Goal: Task Accomplishment & Management: Use online tool/utility

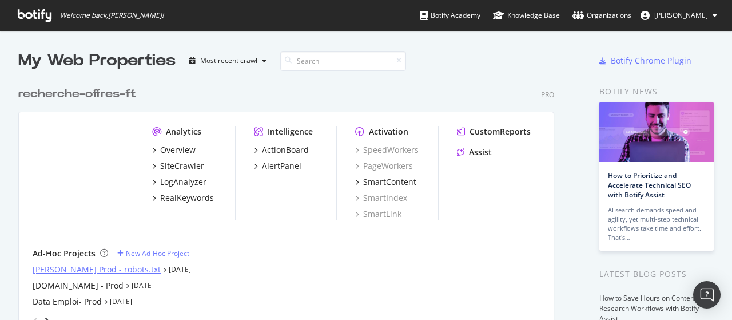
click at [54, 268] on div "[PERSON_NAME] Prod - robots.txt" at bounding box center [97, 269] width 128 height 11
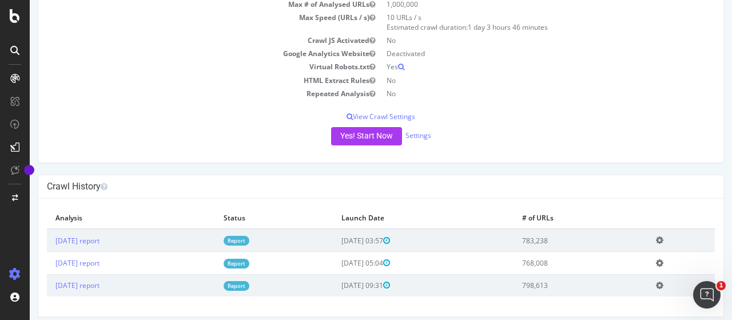
scroll to position [140, 0]
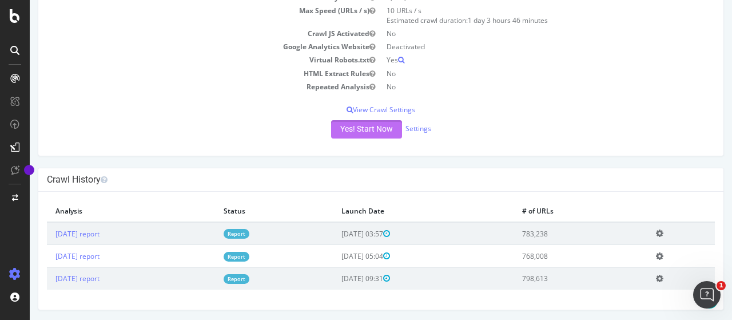
click at [357, 132] on button "Yes! Start Now" at bounding box center [366, 129] width 71 height 18
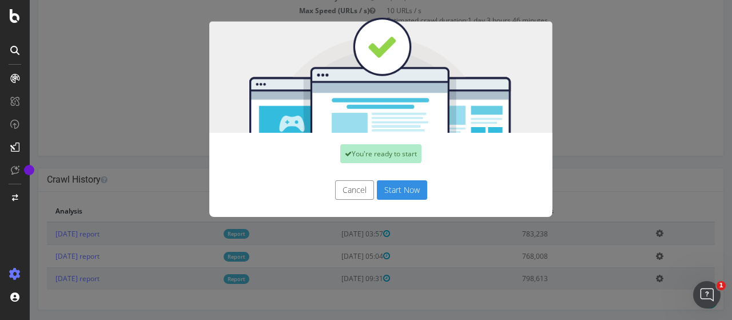
click at [401, 194] on button "Start Now" at bounding box center [402, 189] width 50 height 19
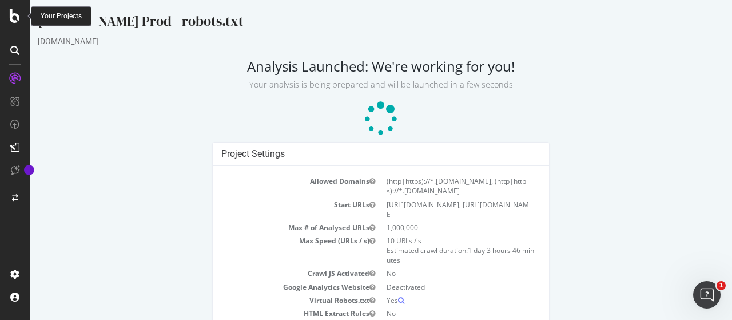
click at [7, 20] on div at bounding box center [14, 16] width 27 height 14
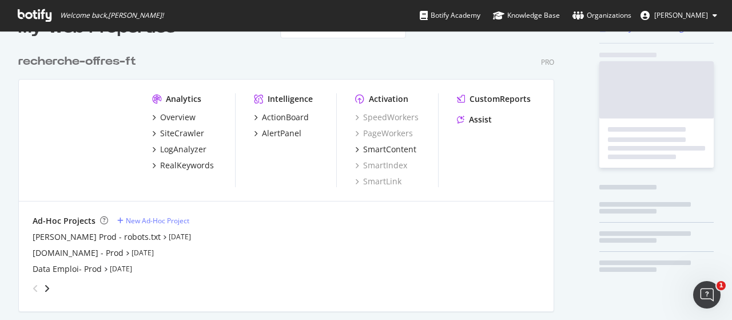
scroll to position [57, 0]
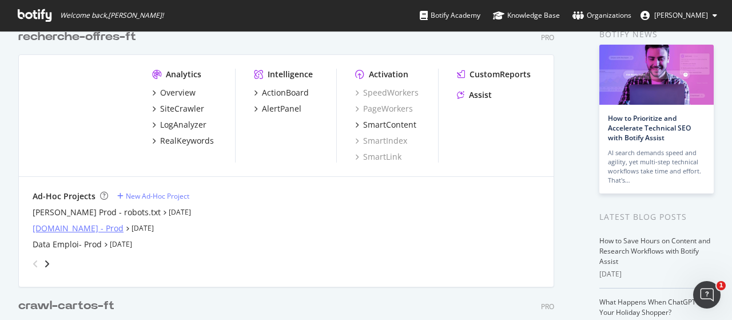
click at [58, 225] on div "[DOMAIN_NAME] - Prod" at bounding box center [78, 227] width 91 height 11
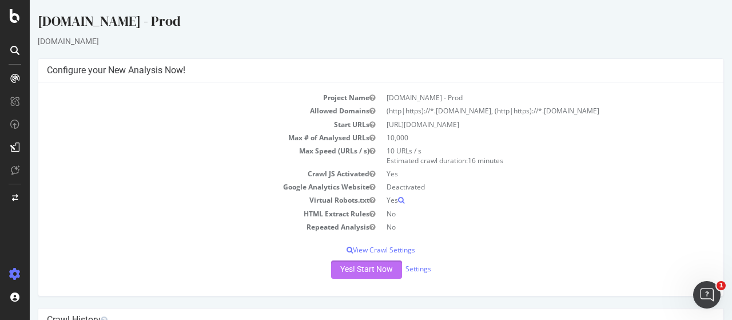
click at [369, 265] on button "Yes! Start Now" at bounding box center [366, 269] width 71 height 18
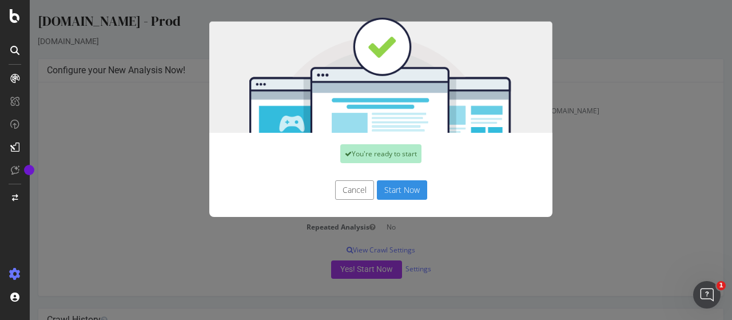
click at [400, 194] on button "Start Now" at bounding box center [402, 189] width 50 height 19
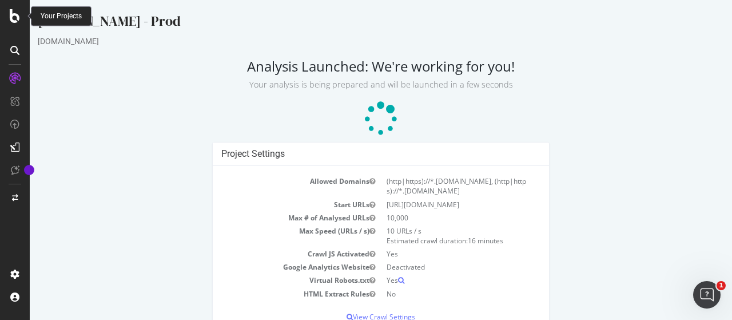
click at [8, 19] on div at bounding box center [14, 16] width 27 height 14
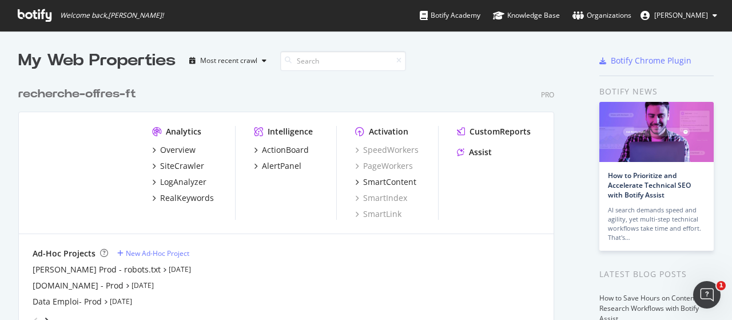
scroll to position [114, 0]
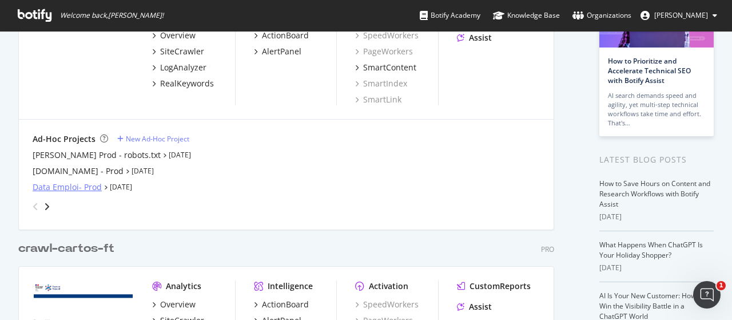
click at [53, 190] on div "Data Emploi- Prod" at bounding box center [67, 186] width 69 height 11
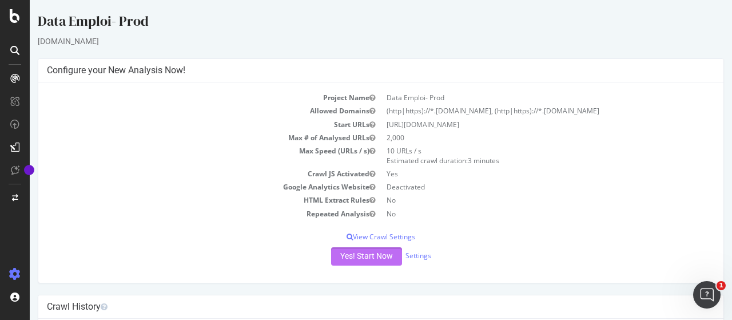
click at [349, 252] on button "Yes! Start Now" at bounding box center [366, 256] width 71 height 18
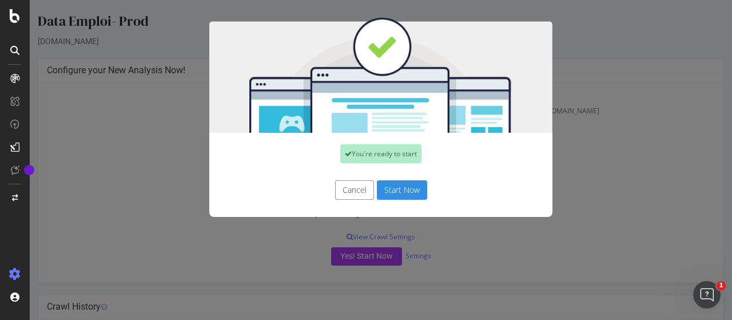
click at [403, 186] on button "Start Now" at bounding box center [402, 189] width 50 height 19
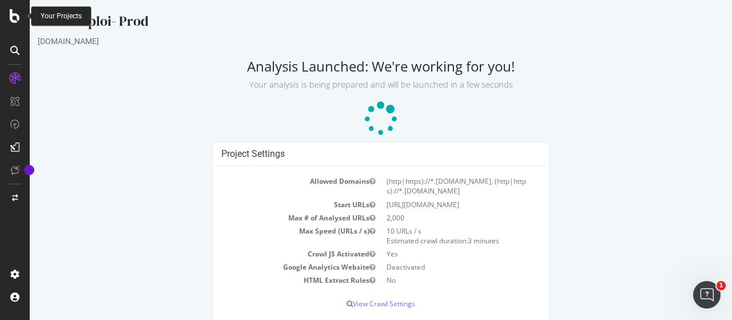
click at [11, 19] on icon at bounding box center [15, 16] width 10 height 14
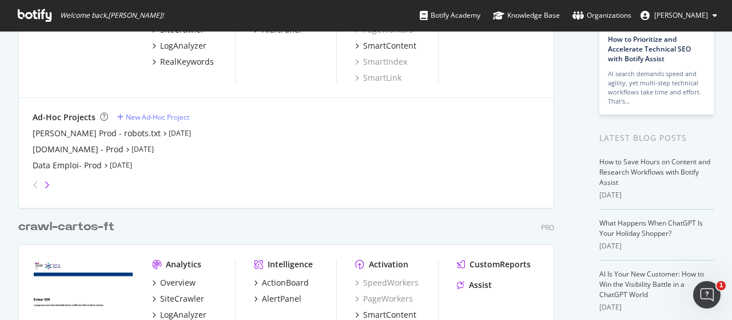
click at [47, 182] on icon "angle-right" at bounding box center [47, 184] width 6 height 9
click at [55, 133] on div "Salonenligne - Prod" at bounding box center [70, 133] width 75 height 11
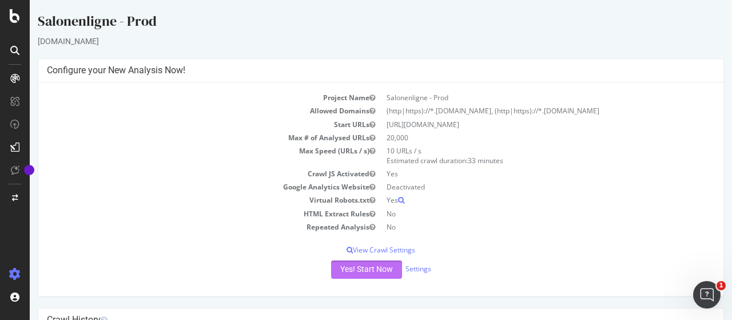
click at [359, 262] on button "Yes! Start Now" at bounding box center [366, 269] width 71 height 18
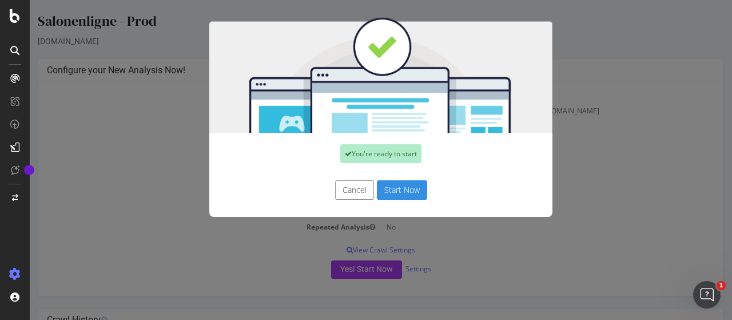
click at [402, 187] on button "Start Now" at bounding box center [402, 189] width 50 height 19
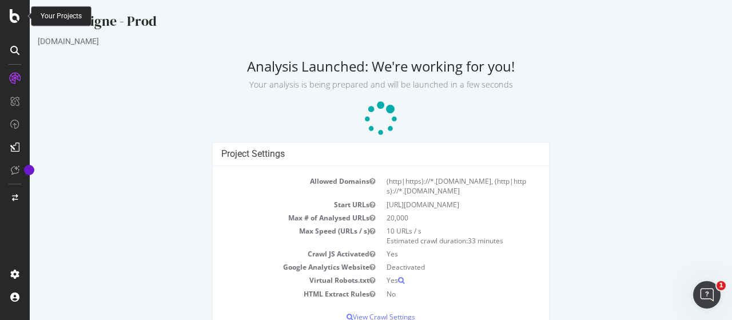
click at [9, 14] on div at bounding box center [14, 16] width 27 height 14
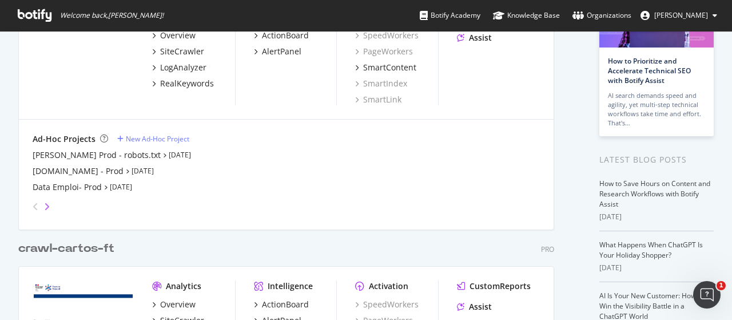
click at [48, 203] on icon "angle-right" at bounding box center [47, 206] width 6 height 9
click at [61, 170] on div "Emploi Store - Prod" at bounding box center [70, 170] width 74 height 11
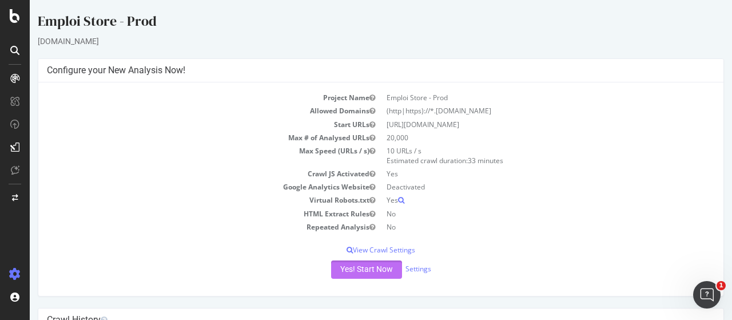
click at [340, 273] on button "Yes! Start Now" at bounding box center [366, 269] width 71 height 18
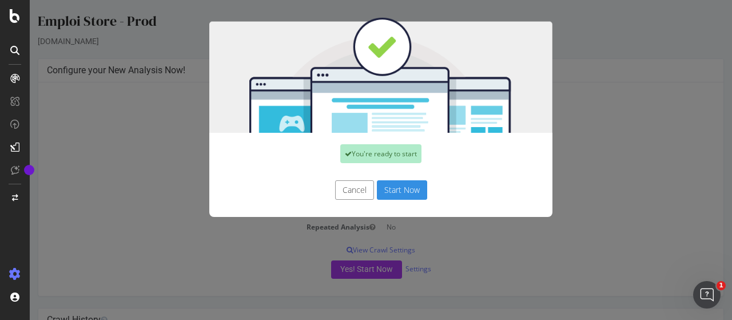
click at [388, 193] on button "Start Now" at bounding box center [402, 189] width 50 height 19
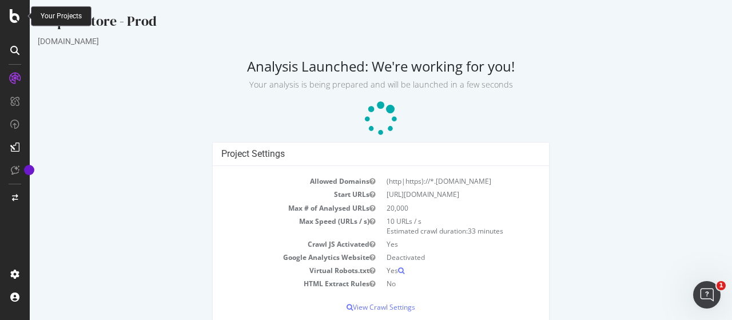
click at [13, 20] on icon at bounding box center [15, 16] width 10 height 14
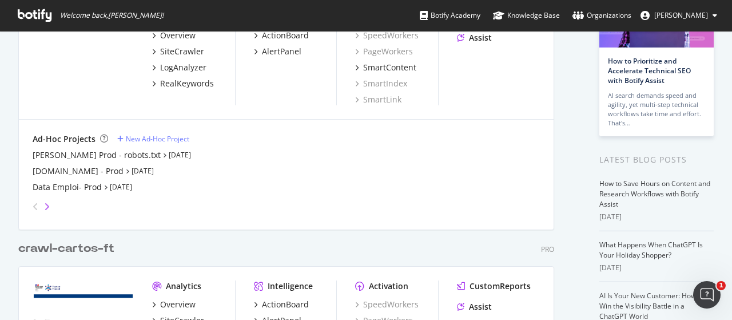
click at [44, 204] on icon "angle-right" at bounding box center [47, 206] width 6 height 9
click at [45, 188] on div "Mobiville - Prod" at bounding box center [63, 186] width 60 height 11
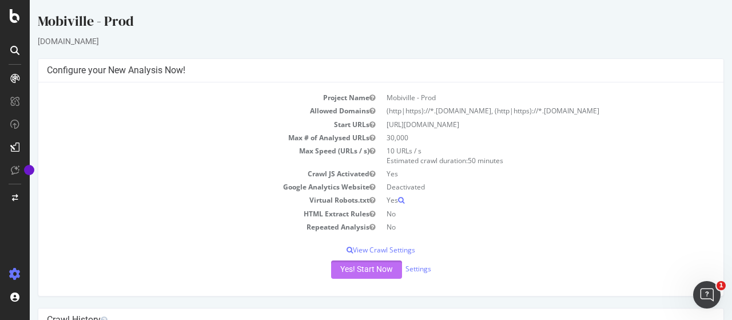
click at [351, 267] on button "Yes! Start Now" at bounding box center [366, 269] width 71 height 18
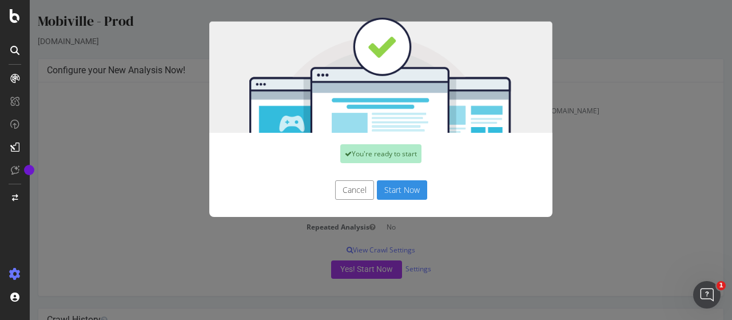
click at [385, 189] on button "Start Now" at bounding box center [402, 189] width 50 height 19
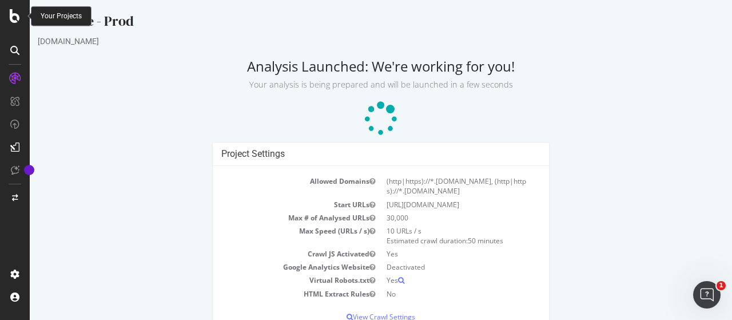
click at [11, 13] on icon at bounding box center [15, 16] width 10 height 14
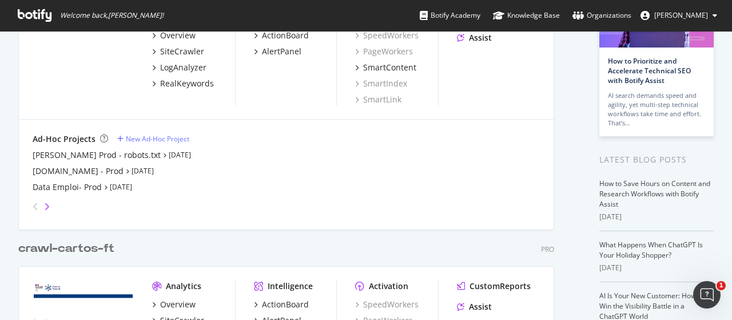
click at [47, 203] on icon "angle-right" at bounding box center [47, 206] width 6 height 9
click at [52, 152] on div "mesevenementsemploi - Prod" at bounding box center [90, 154] width 114 height 11
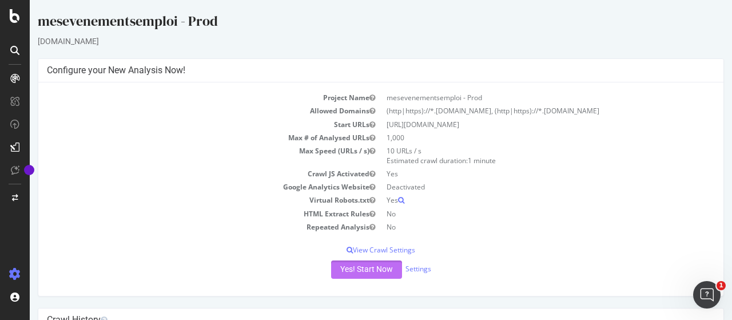
click at [353, 274] on button "Yes! Start Now" at bounding box center [366, 269] width 71 height 18
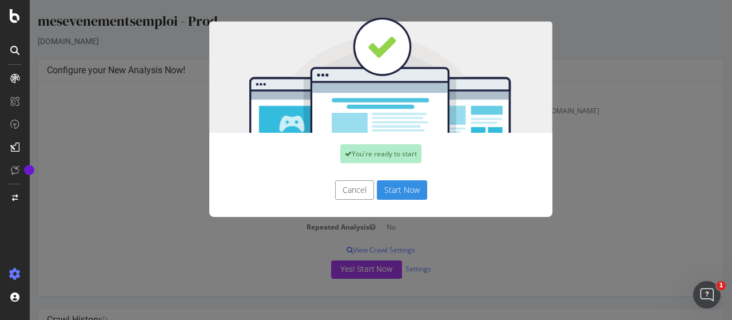
click at [388, 190] on button "Start Now" at bounding box center [402, 189] width 50 height 19
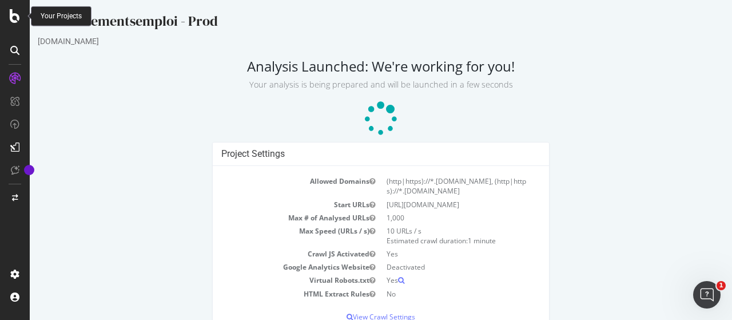
click at [10, 19] on icon at bounding box center [15, 16] width 10 height 14
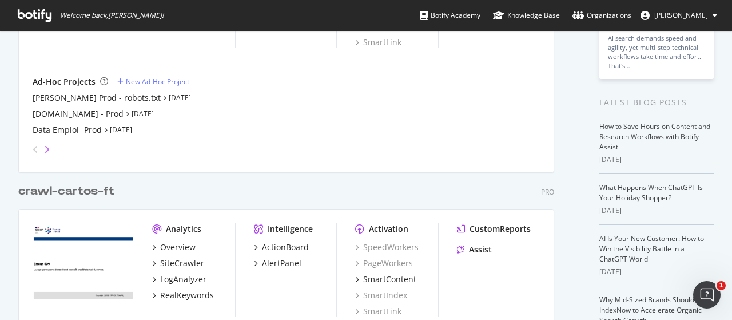
click at [45, 152] on icon "angle-right" at bounding box center [47, 149] width 6 height 9
click at [56, 116] on div "[DOMAIN_NAME] - Prod" at bounding box center [78, 113] width 91 height 11
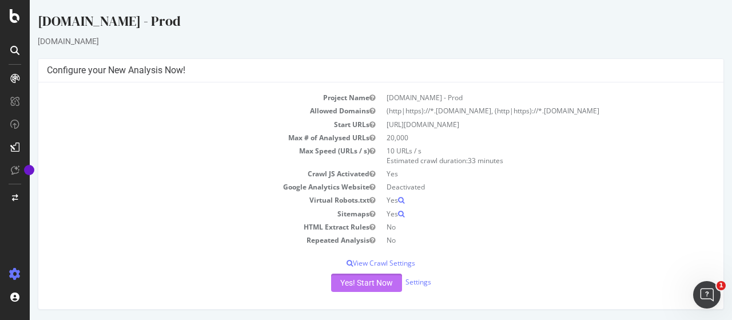
click at [353, 280] on button "Yes! Start Now" at bounding box center [366, 282] width 71 height 18
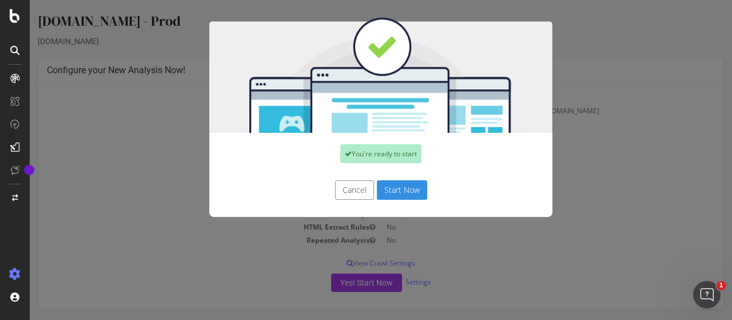
click at [403, 185] on button "Start Now" at bounding box center [402, 189] width 50 height 19
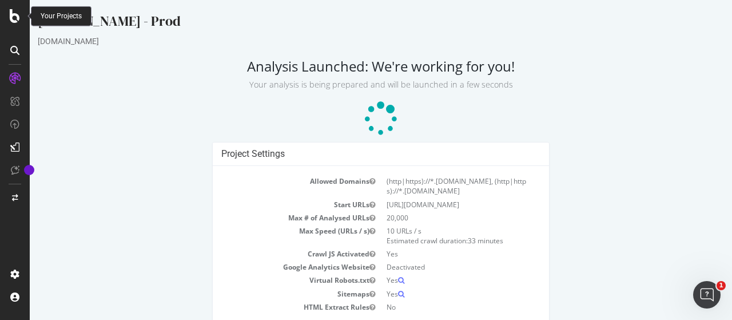
click at [10, 17] on icon at bounding box center [15, 16] width 10 height 14
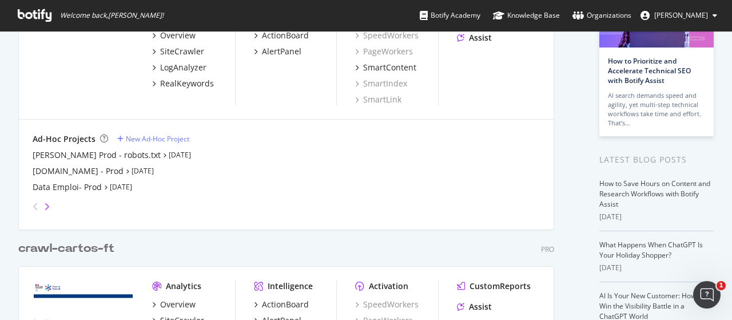
click at [47, 204] on icon "angle-right" at bounding box center [47, 206] width 6 height 9
click at [62, 190] on div "Les sportifs engagés - Prod" at bounding box center [85, 186] width 104 height 11
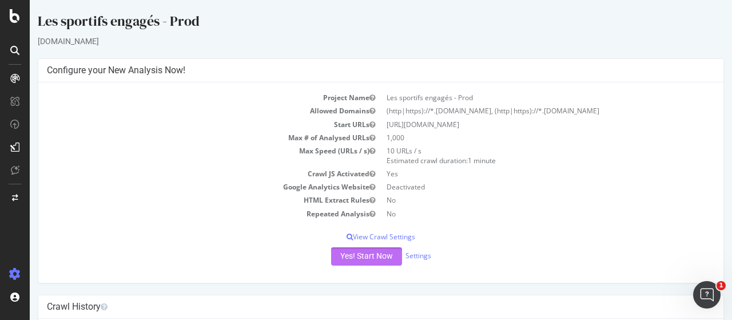
click at [351, 262] on button "Yes! Start Now" at bounding box center [366, 256] width 71 height 18
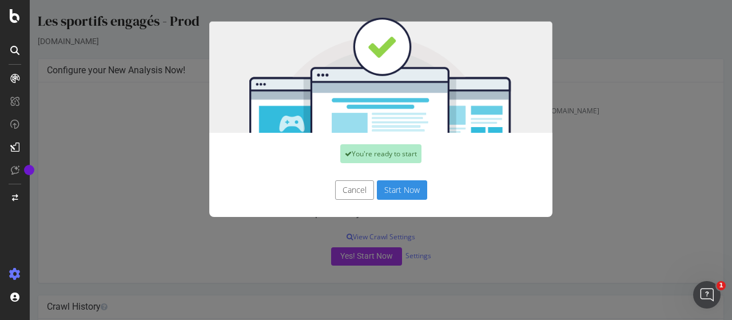
click at [392, 191] on button "Start Now" at bounding box center [402, 189] width 50 height 19
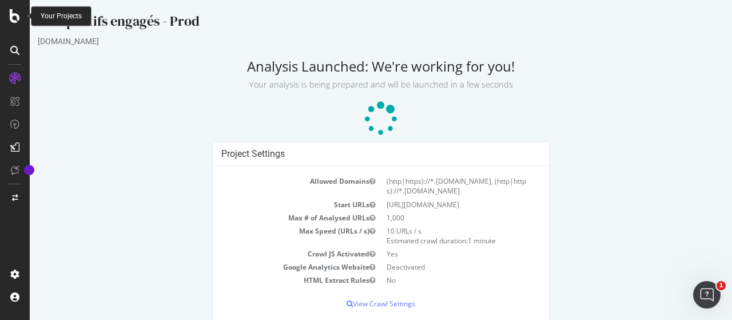
click at [17, 18] on icon at bounding box center [15, 16] width 10 height 14
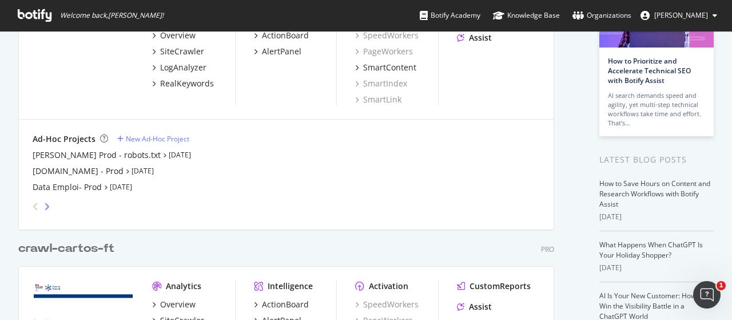
click at [45, 206] on icon "angle-right" at bounding box center [47, 206] width 6 height 9
click at [54, 156] on div "FAQ - Prod" at bounding box center [53, 154] width 41 height 11
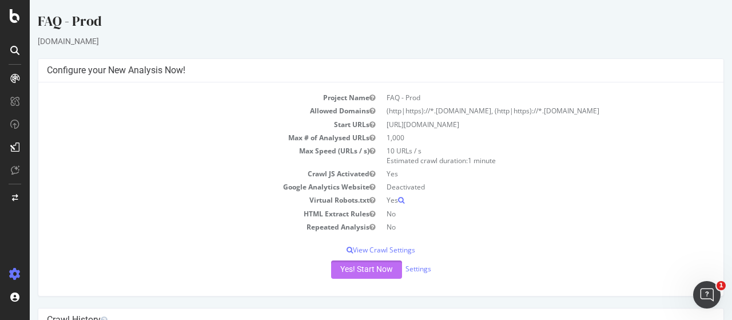
click at [340, 266] on button "Yes! Start Now" at bounding box center [366, 269] width 71 height 18
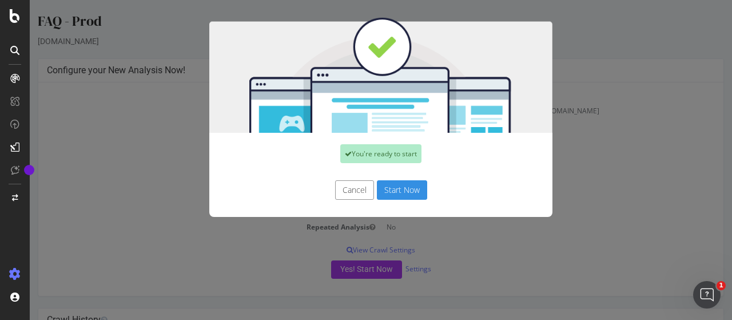
click at [407, 179] on div "Cancel Start Now" at bounding box center [380, 195] width 343 height 42
click at [404, 184] on button "Start Now" at bounding box center [402, 189] width 50 height 19
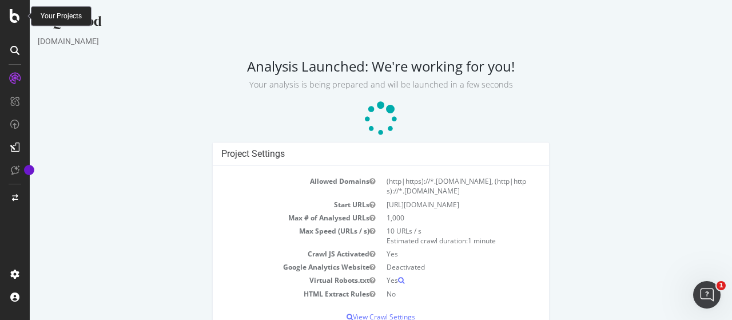
click at [8, 12] on div at bounding box center [14, 16] width 27 height 14
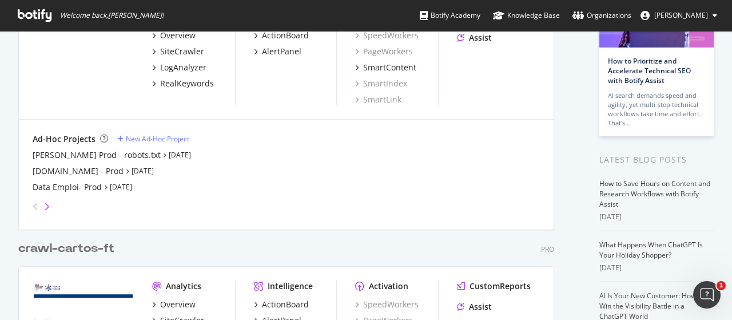
click at [45, 208] on icon "angle-right" at bounding box center [47, 206] width 6 height 9
click at [41, 170] on div "LBB - PROD" at bounding box center [54, 170] width 43 height 11
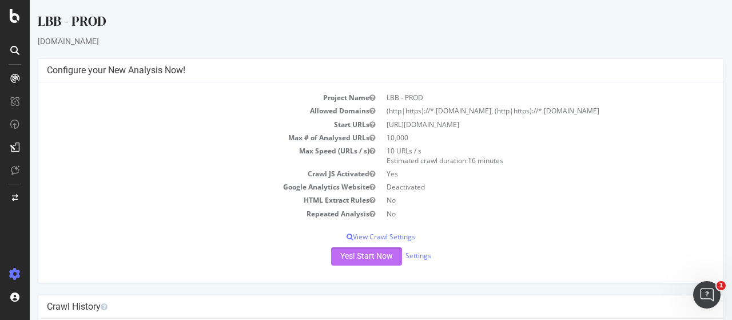
click at [364, 248] on button "Yes! Start Now" at bounding box center [366, 256] width 71 height 18
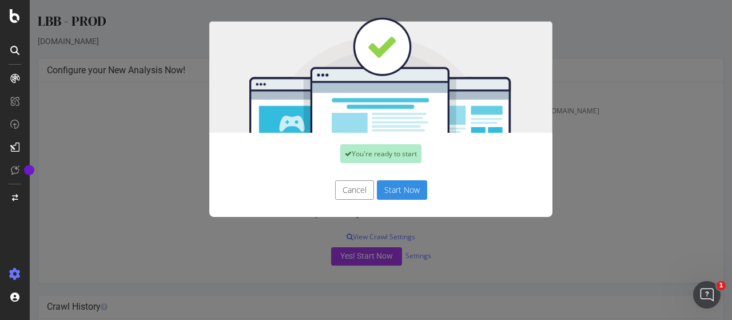
click at [396, 194] on button "Start Now" at bounding box center [402, 189] width 50 height 19
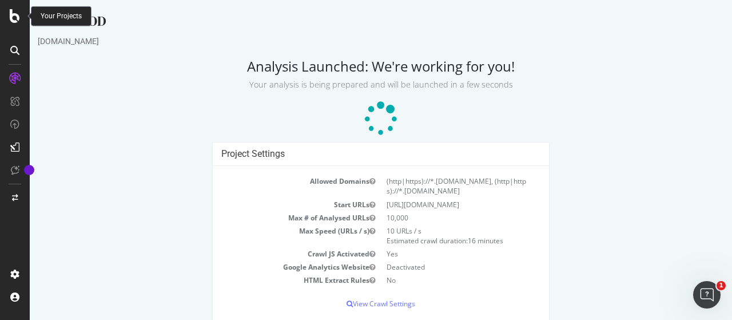
click at [14, 19] on icon at bounding box center [15, 16] width 10 height 14
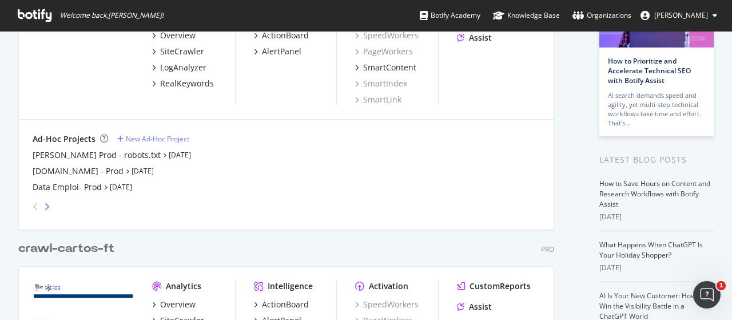
click at [49, 204] on icon "angle-right" at bounding box center [47, 206] width 6 height 9
click at [45, 187] on div "MétierScope - Prod" at bounding box center [69, 186] width 73 height 11
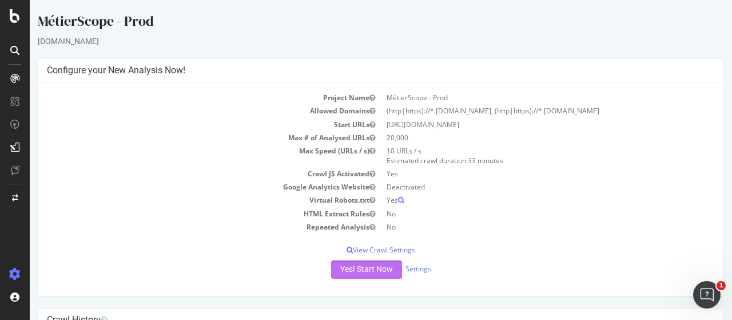
click at [368, 269] on button "Yes! Start Now" at bounding box center [366, 269] width 71 height 18
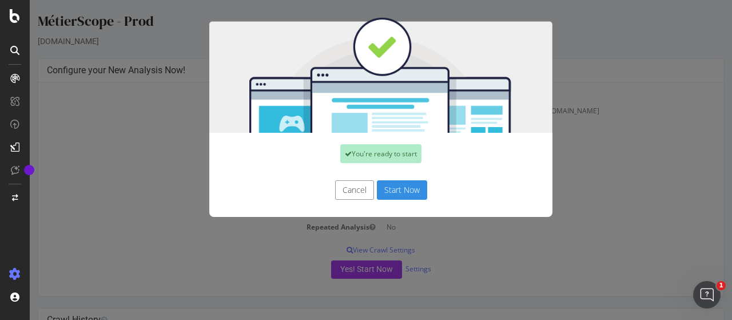
click at [388, 192] on button "Start Now" at bounding box center [402, 189] width 50 height 19
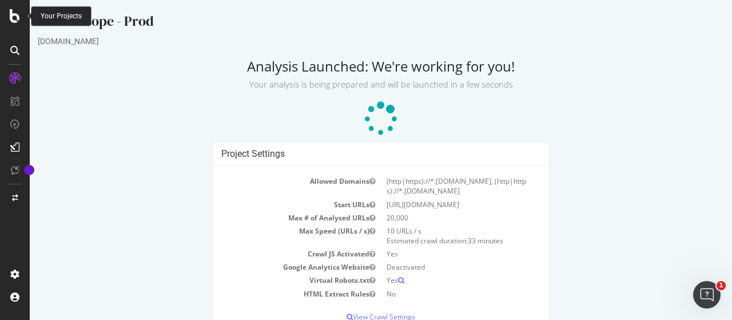
click at [7, 12] on div at bounding box center [14, 16] width 27 height 14
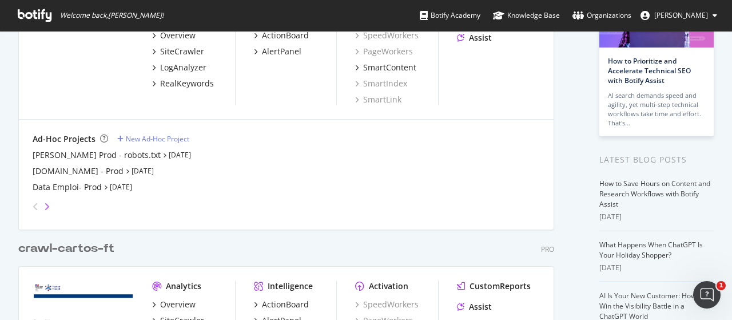
click at [46, 206] on icon "angle-right" at bounding box center [47, 206] width 6 height 9
click at [45, 206] on icon "angle-right" at bounding box center [47, 206] width 6 height 9
click at [51, 160] on div "[DOMAIN_NAME] - PROD" at bounding box center [80, 154] width 95 height 11
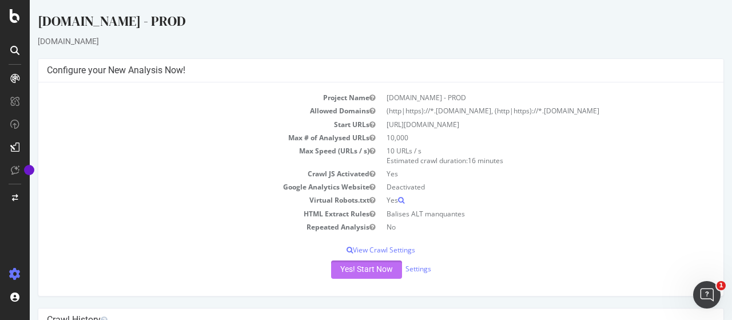
click at [358, 266] on button "Yes! Start Now" at bounding box center [366, 269] width 71 height 18
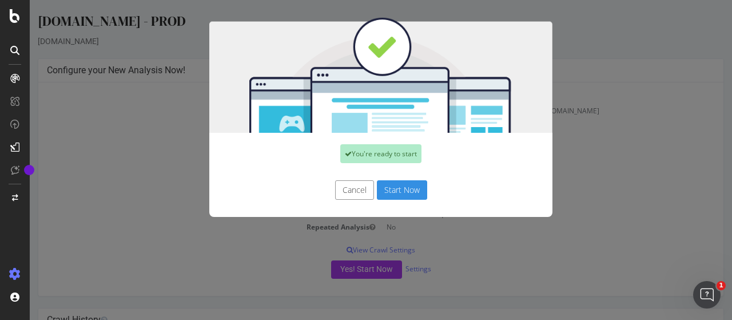
click at [400, 188] on button "Start Now" at bounding box center [402, 189] width 50 height 19
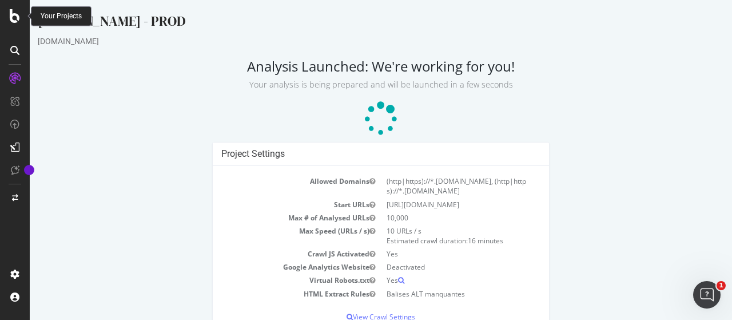
click at [10, 19] on icon at bounding box center [15, 16] width 10 height 14
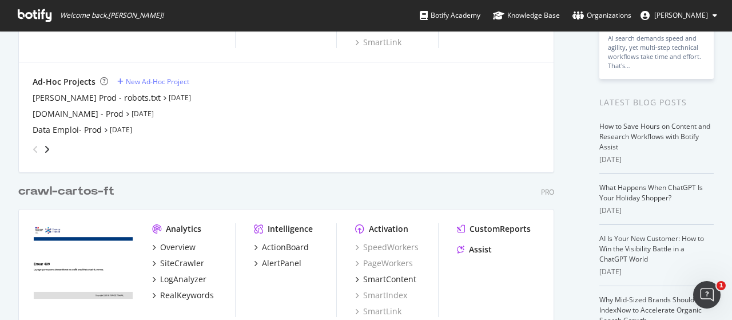
click at [50, 147] on div "grid" at bounding box center [284, 147] width 512 height 23
click at [47, 148] on icon "angle-right" at bounding box center [47, 149] width 6 height 9
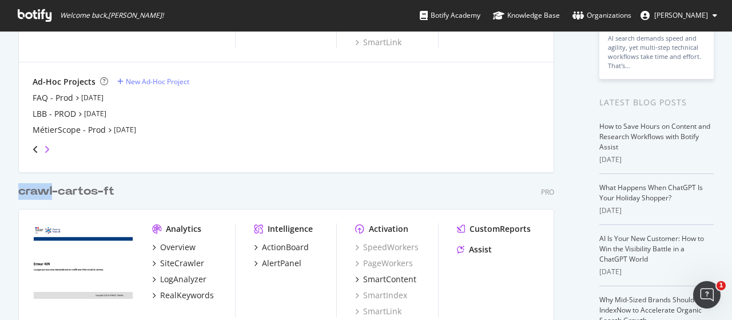
click at [47, 148] on icon "angle-right" at bounding box center [47, 149] width 6 height 9
click at [57, 114] on div "Prendre soin - Prod" at bounding box center [70, 113] width 74 height 11
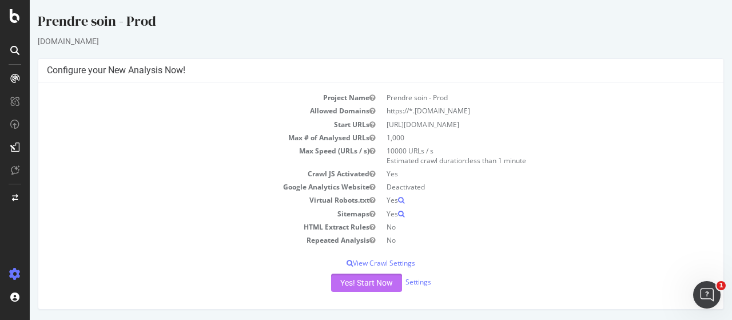
click at [357, 281] on button "Yes! Start Now" at bounding box center [366, 282] width 71 height 18
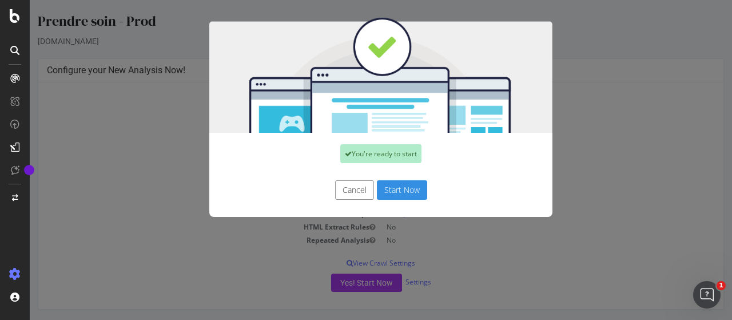
click at [400, 190] on button "Start Now" at bounding box center [402, 189] width 50 height 19
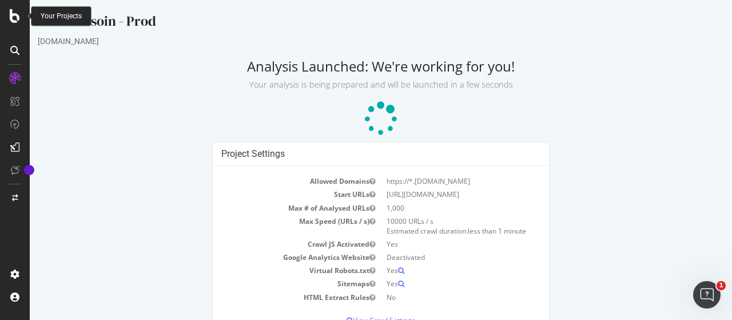
click at [18, 18] on icon at bounding box center [15, 16] width 10 height 14
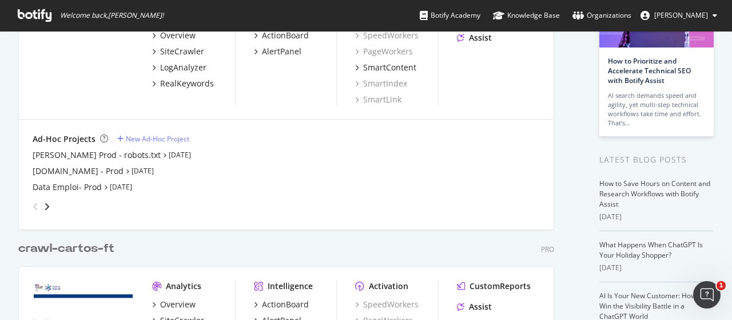
click at [42, 204] on div "angle-left" at bounding box center [35, 206] width 15 height 18
click at [50, 203] on div "angle-right" at bounding box center [47, 206] width 8 height 11
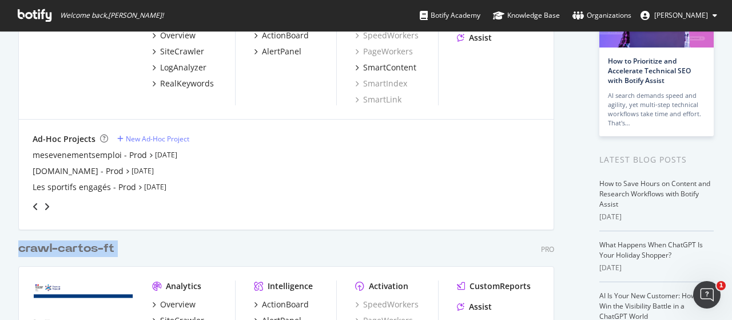
click at [50, 203] on div "angle-right" at bounding box center [47, 206] width 8 height 11
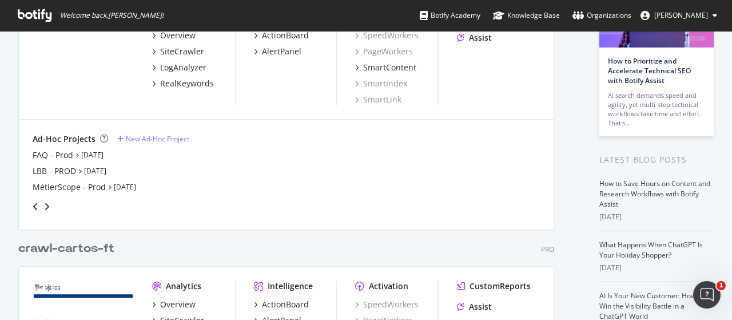
click at [50, 203] on div "angle-right" at bounding box center [47, 206] width 8 height 11
click at [63, 189] on div "Mon Portail Pro - PROD" at bounding box center [77, 186] width 88 height 11
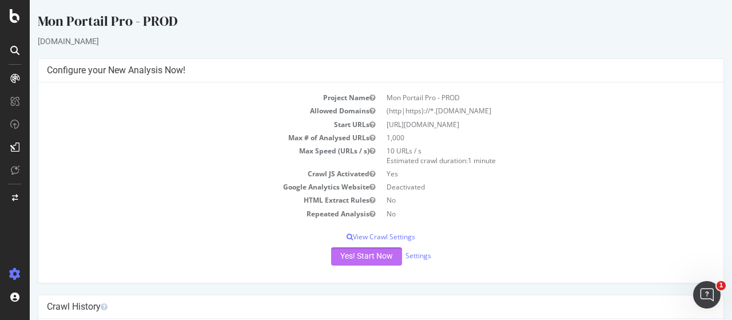
click at [343, 256] on button "Yes! Start Now" at bounding box center [366, 256] width 71 height 18
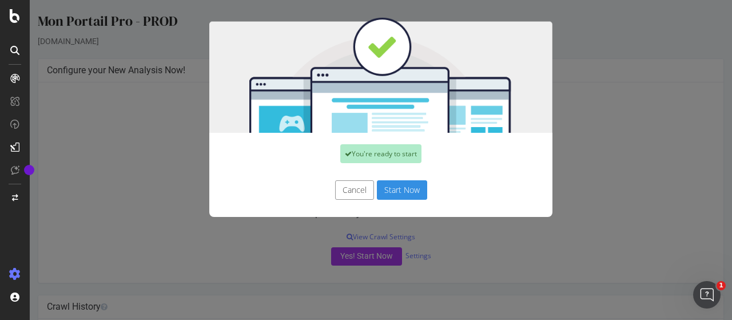
click at [387, 189] on button "Start Now" at bounding box center [402, 189] width 50 height 19
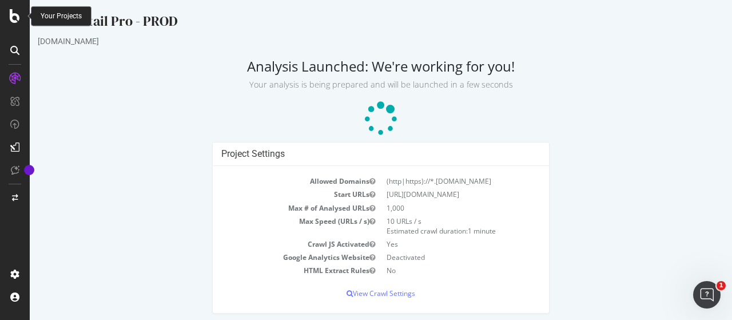
click at [16, 21] on icon at bounding box center [15, 16] width 10 height 14
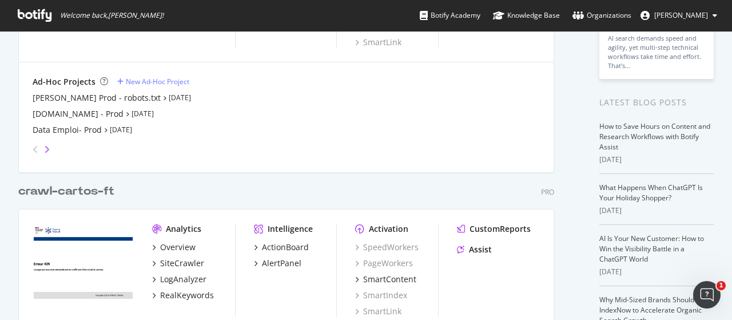
click at [47, 152] on icon "angle-right" at bounding box center [47, 149] width 6 height 9
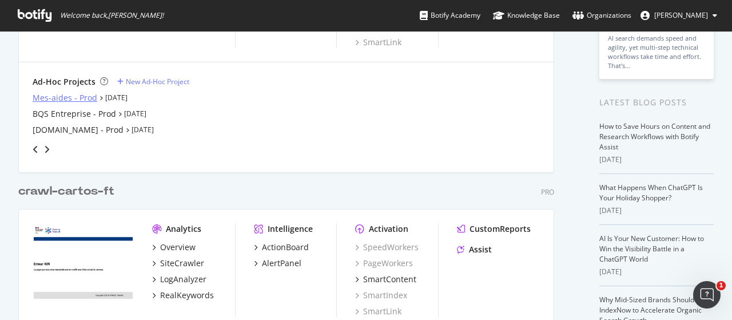
click at [69, 92] on div "Mes-aides - Prod" at bounding box center [65, 97] width 65 height 11
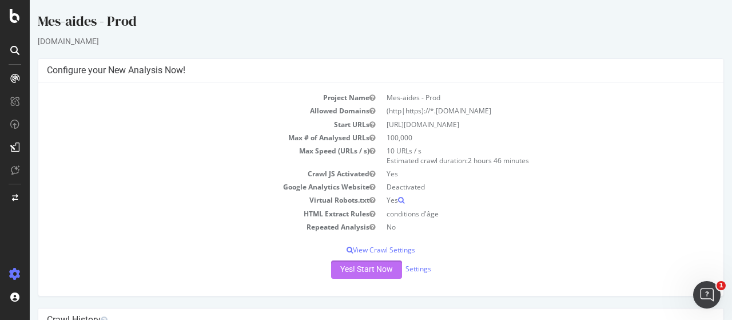
click at [355, 272] on button "Yes! Start Now" at bounding box center [366, 269] width 71 height 18
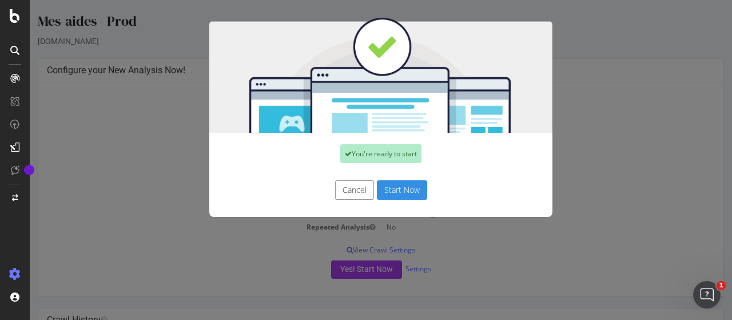
click at [392, 193] on button "Start Now" at bounding box center [402, 189] width 50 height 19
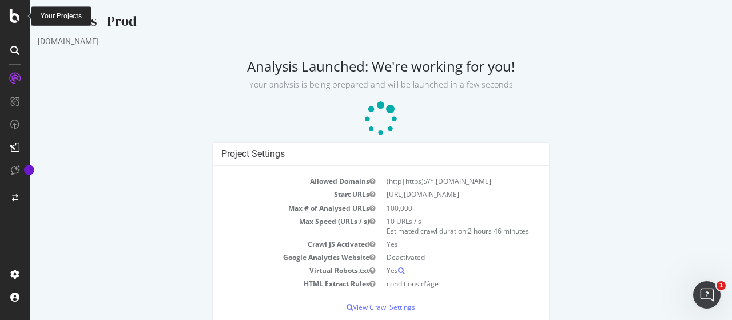
click at [13, 18] on icon at bounding box center [15, 16] width 10 height 14
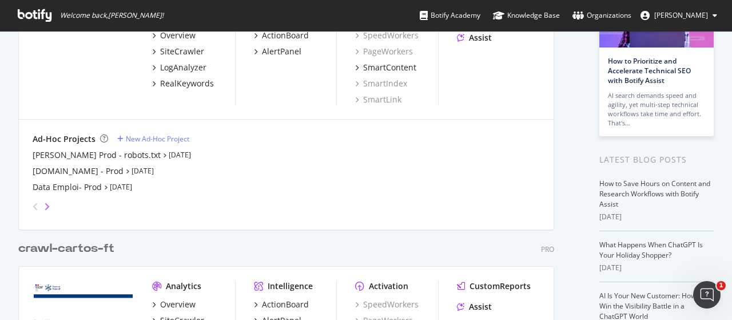
click at [48, 204] on icon "angle-right" at bounding box center [47, 206] width 6 height 9
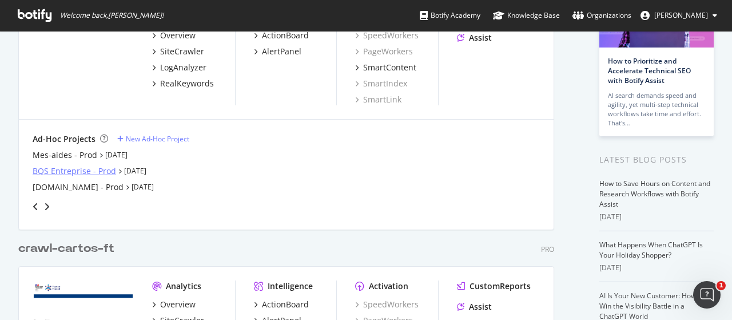
click at [66, 171] on div "BQS Entreprise - Prod" at bounding box center [74, 170] width 83 height 11
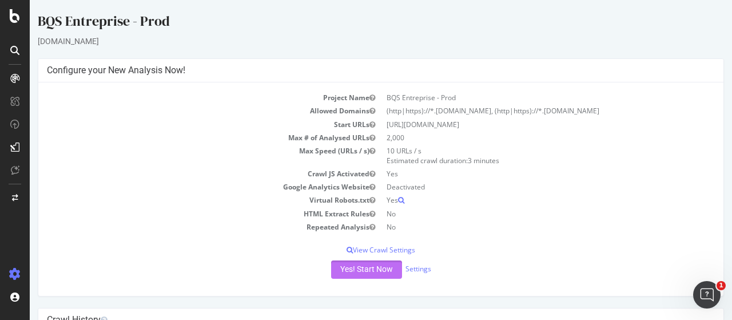
click at [348, 267] on button "Yes! Start Now" at bounding box center [366, 269] width 71 height 18
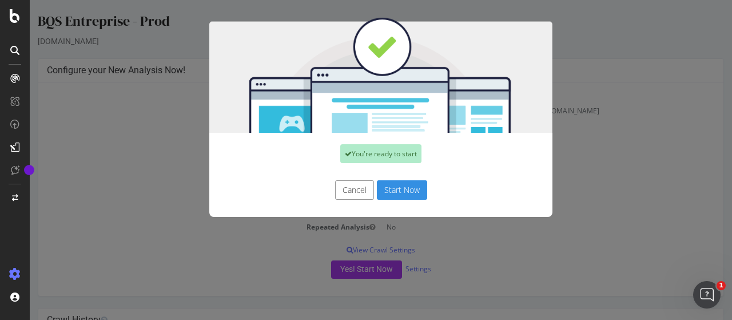
click at [389, 193] on button "Start Now" at bounding box center [402, 189] width 50 height 19
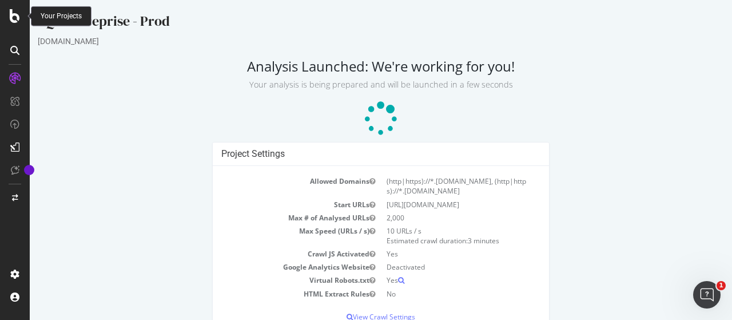
click at [13, 15] on icon at bounding box center [15, 16] width 10 height 14
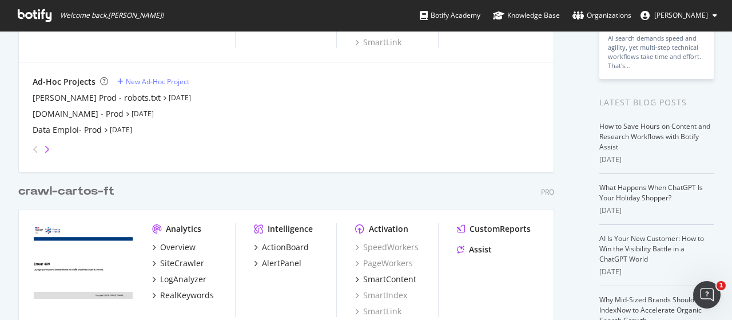
click at [48, 149] on icon "angle-right" at bounding box center [47, 149] width 6 height 9
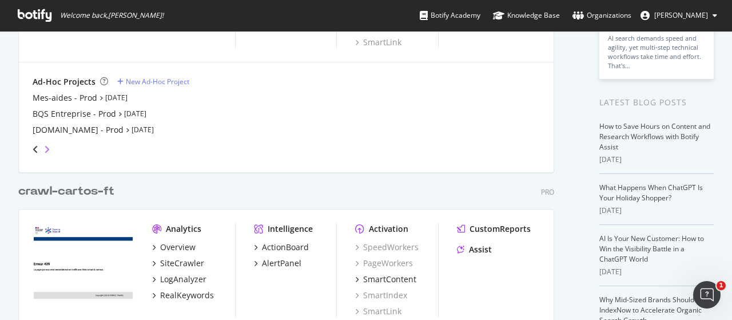
click at [48, 149] on icon "angle-right" at bounding box center [47, 149] width 6 height 9
click at [35, 147] on icon "angle-left" at bounding box center [36, 149] width 6 height 9
click at [64, 131] on div "[DOMAIN_NAME] - Prod" at bounding box center [78, 129] width 91 height 11
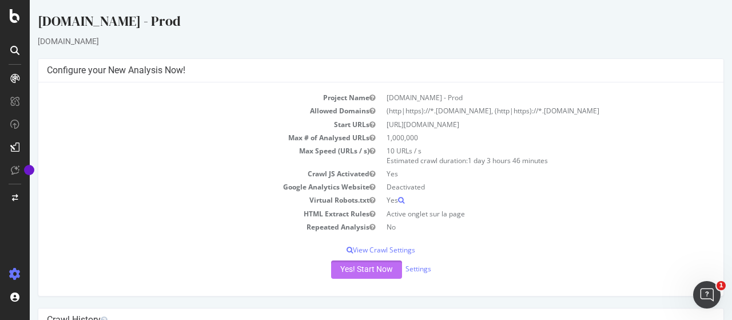
click at [373, 265] on button "Yes! Start Now" at bounding box center [366, 269] width 71 height 18
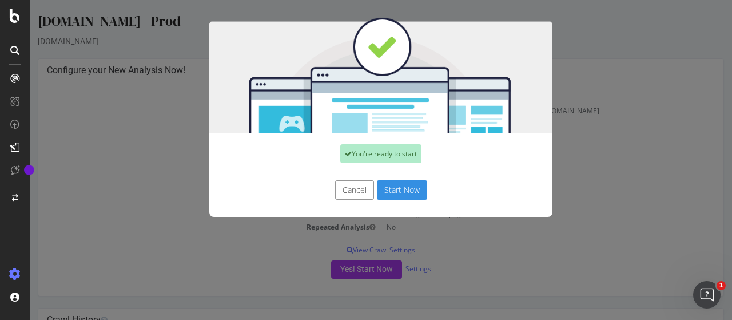
click at [390, 191] on button "Start Now" at bounding box center [402, 189] width 50 height 19
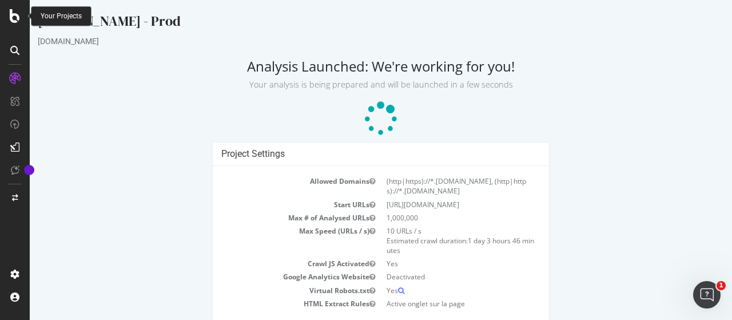
click at [8, 20] on div at bounding box center [14, 16] width 27 height 14
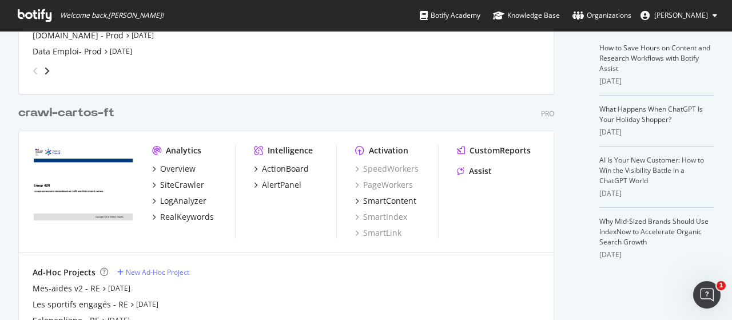
scroll to position [136, 0]
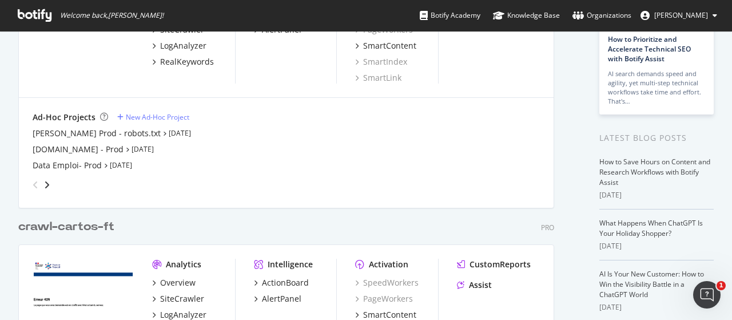
click at [49, 184] on div "angle-right" at bounding box center [47, 184] width 8 height 11
click at [48, 184] on icon "angle-right" at bounding box center [47, 184] width 6 height 9
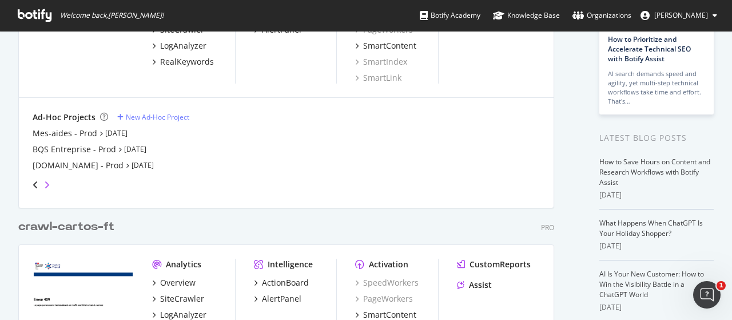
click at [48, 184] on icon "angle-right" at bounding box center [47, 184] width 6 height 9
click at [100, 132] on div "Culture et Spectacle - PROD" at bounding box center [86, 133] width 106 height 11
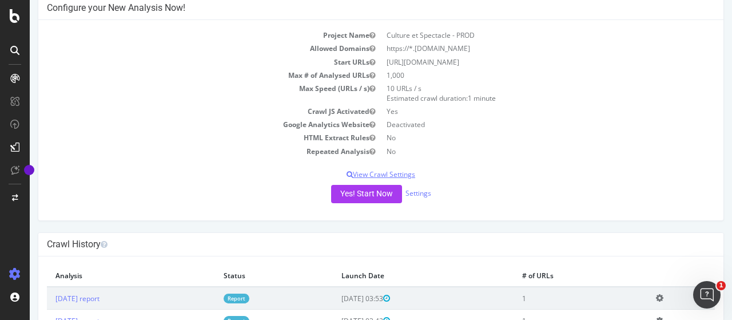
scroll to position [127, 0]
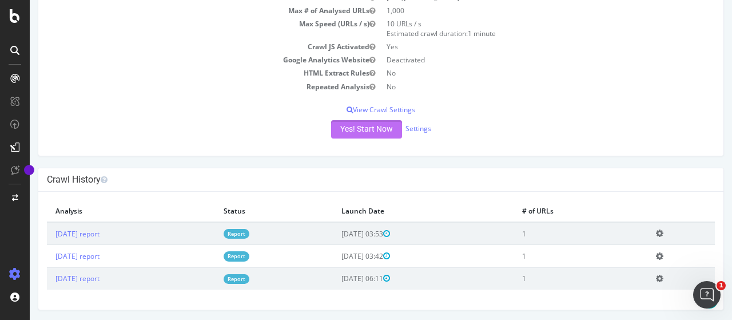
click at [358, 132] on button "Yes! Start Now" at bounding box center [366, 129] width 71 height 18
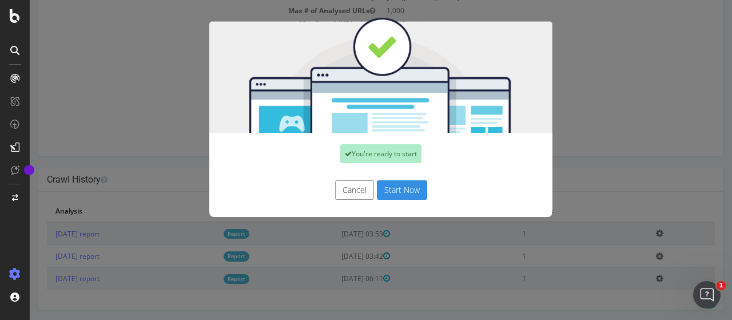
click at [404, 189] on button "Start Now" at bounding box center [402, 189] width 50 height 19
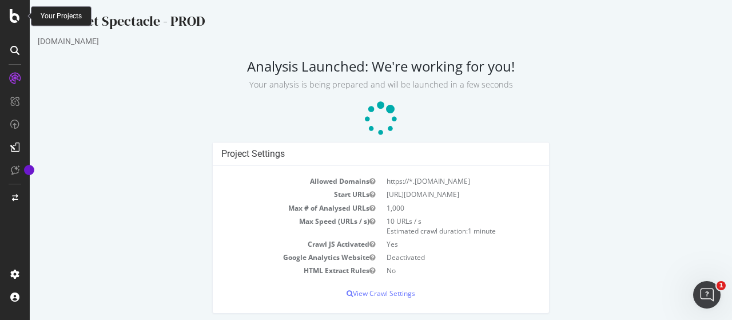
click at [11, 14] on icon at bounding box center [15, 16] width 10 height 14
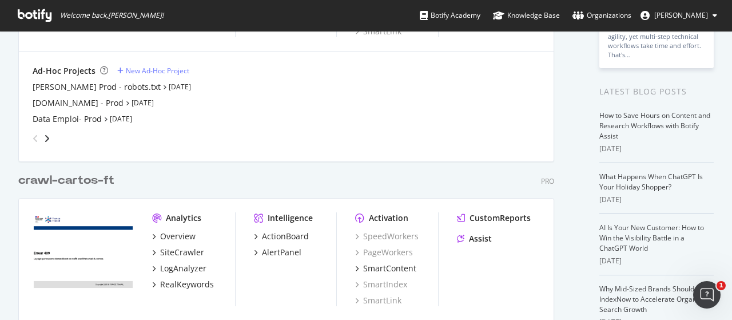
scroll to position [172, 0]
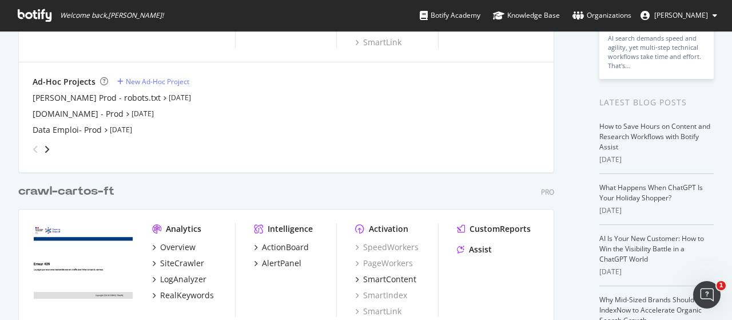
click at [40, 149] on div "angle-left" at bounding box center [35, 149] width 15 height 18
click at [45, 147] on icon "angle-right" at bounding box center [47, 149] width 6 height 9
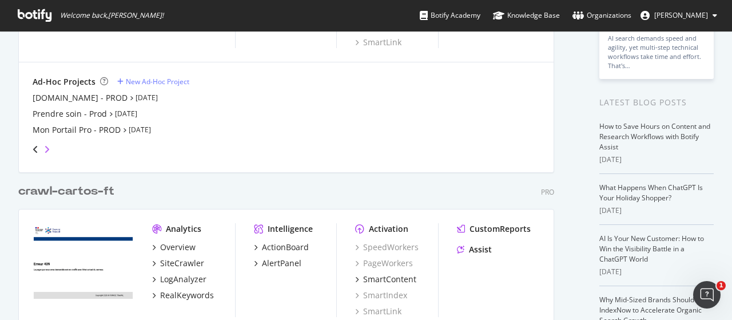
click at [45, 147] on icon "angle-right" at bounding box center [47, 149] width 6 height 9
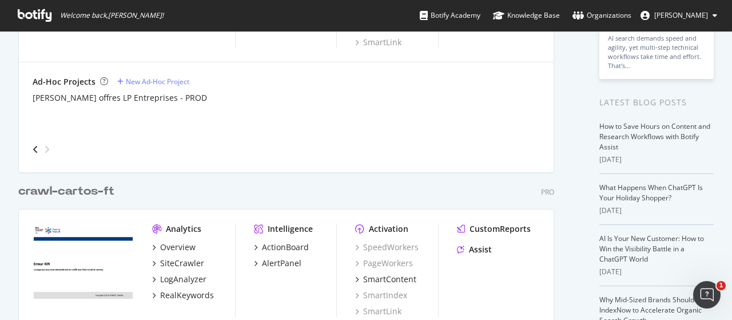
click at [37, 154] on div "angle-left" at bounding box center [35, 149] width 15 height 18
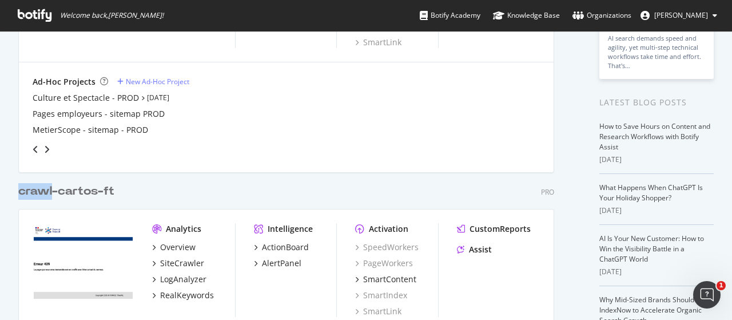
click at [37, 154] on div "angle-left" at bounding box center [35, 149] width 15 height 18
click at [46, 152] on icon "angle-right" at bounding box center [47, 149] width 6 height 9
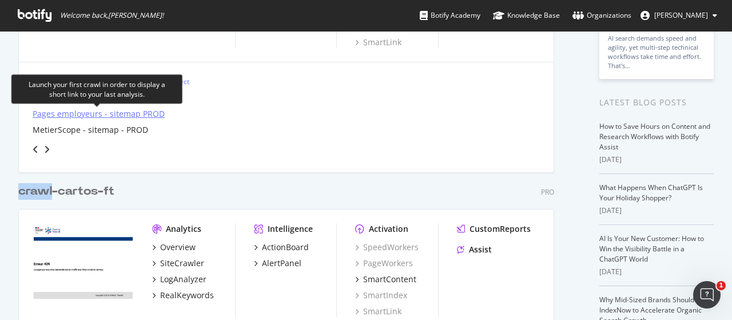
click at [110, 112] on div "Pages employeurs - sitemap PROD" at bounding box center [99, 113] width 132 height 11
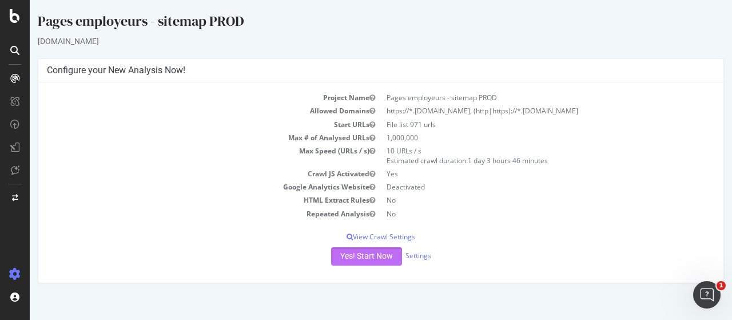
click at [373, 260] on button "Yes! Start Now" at bounding box center [366, 256] width 71 height 18
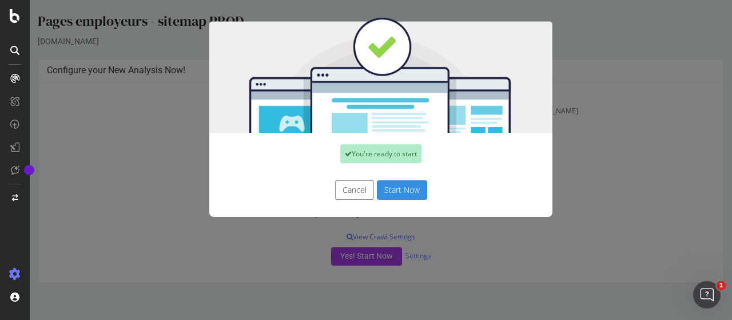
click at [413, 184] on button "Start Now" at bounding box center [402, 189] width 50 height 19
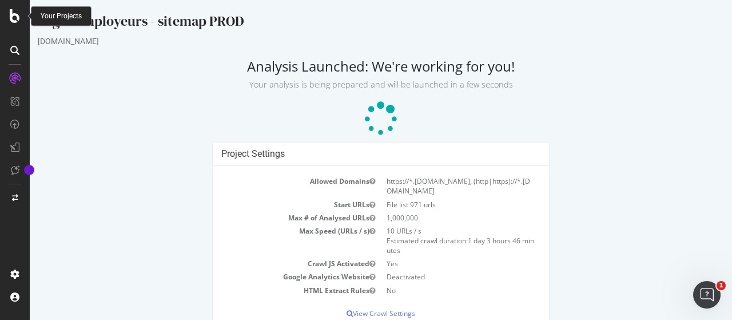
click at [11, 18] on icon at bounding box center [15, 16] width 10 height 14
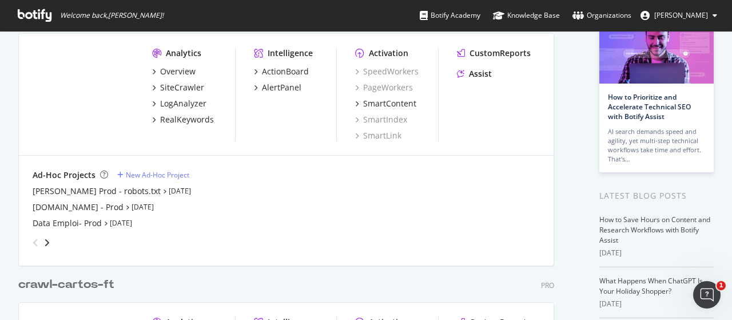
scroll to position [114, 0]
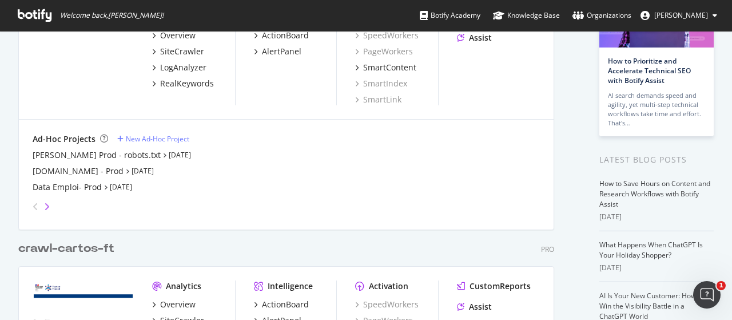
click at [45, 208] on icon "angle-right" at bounding box center [47, 206] width 6 height 9
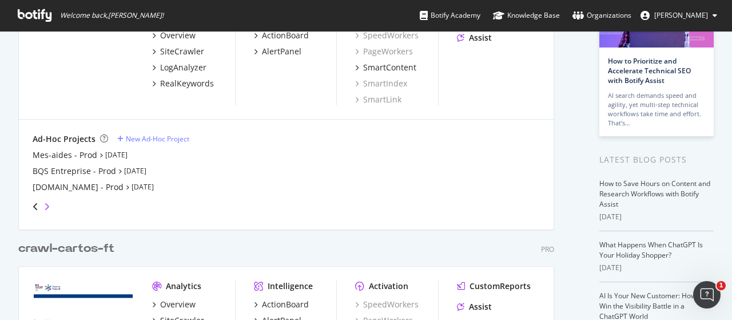
click at [45, 208] on icon "angle-right" at bounding box center [47, 206] width 6 height 9
click at [31, 205] on div "angle-left" at bounding box center [35, 206] width 15 height 18
click at [45, 202] on icon "angle-right" at bounding box center [47, 206] width 6 height 9
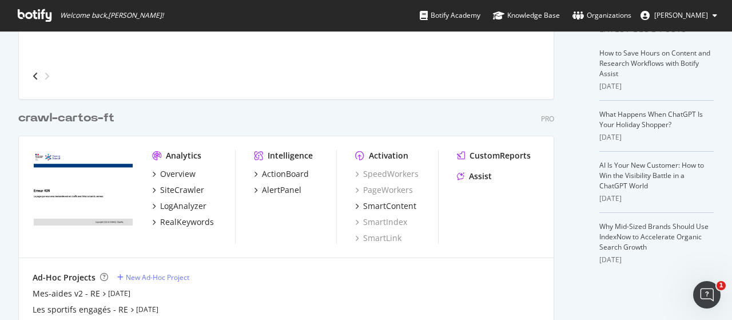
scroll to position [308, 0]
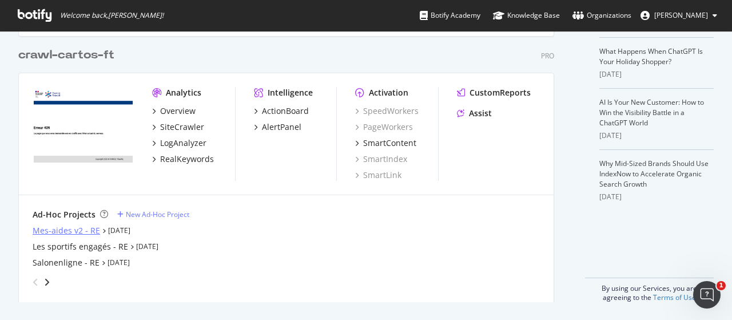
click at [43, 230] on div "Mes-aides v2 - RE" at bounding box center [66, 230] width 67 height 11
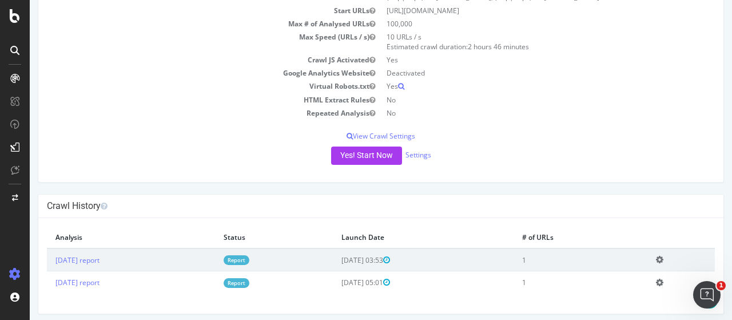
scroll to position [118, 0]
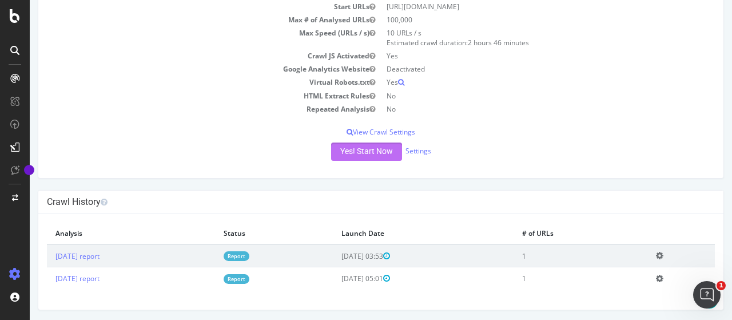
click at [361, 153] on button "Yes! Start Now" at bounding box center [366, 151] width 71 height 18
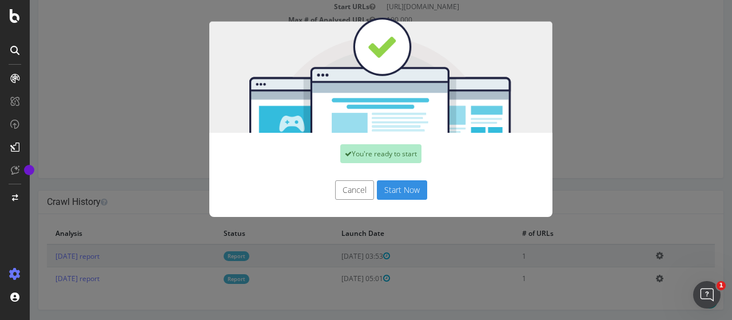
click at [403, 192] on button "Start Now" at bounding box center [402, 189] width 50 height 19
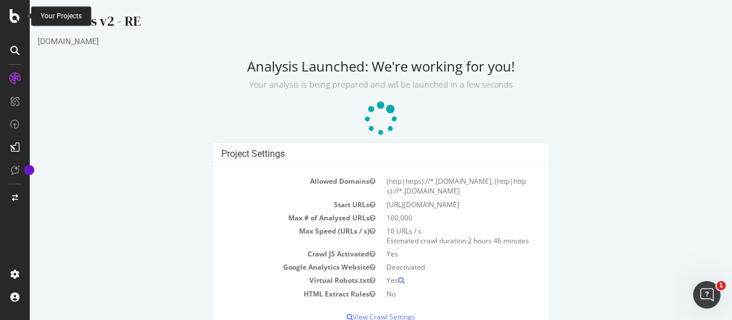
click at [10, 14] on icon at bounding box center [15, 16] width 10 height 14
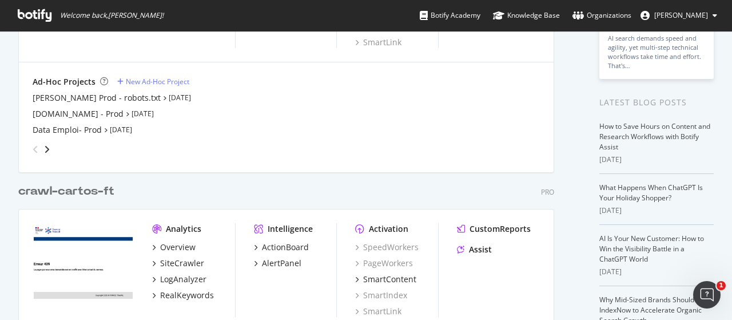
scroll to position [286, 0]
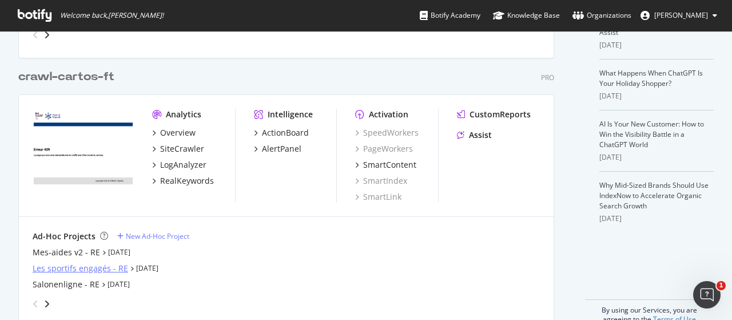
click at [71, 269] on div "Les sportifs engagés - RE" at bounding box center [81, 267] width 96 height 11
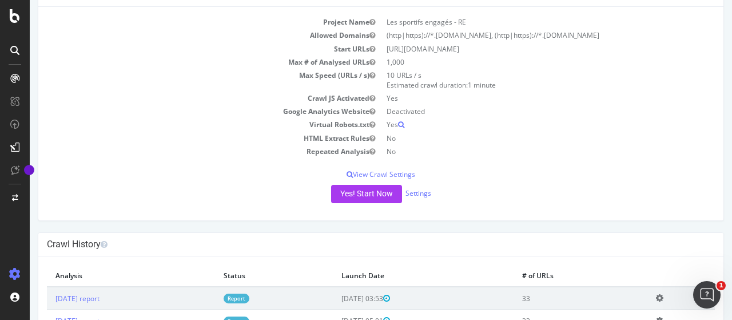
scroll to position [57, 0]
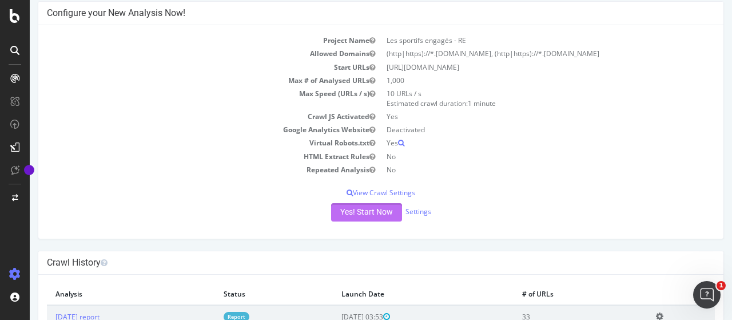
click at [347, 221] on button "Yes! Start Now" at bounding box center [366, 212] width 71 height 18
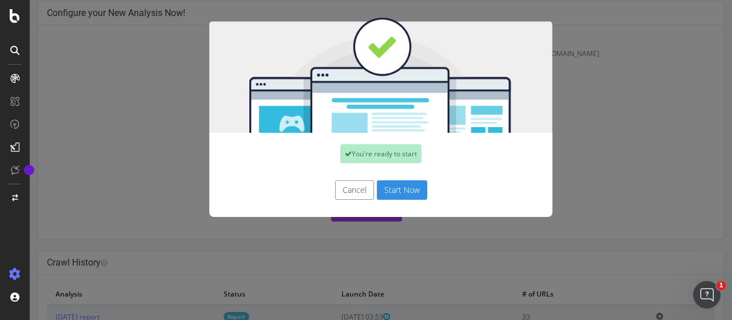
click at [404, 184] on button "Start Now" at bounding box center [402, 189] width 50 height 19
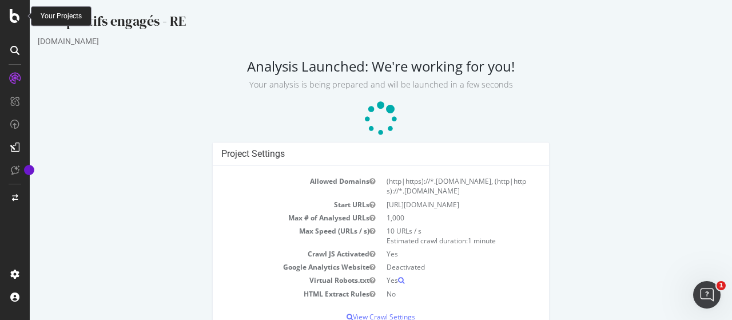
click at [13, 20] on icon at bounding box center [15, 16] width 10 height 14
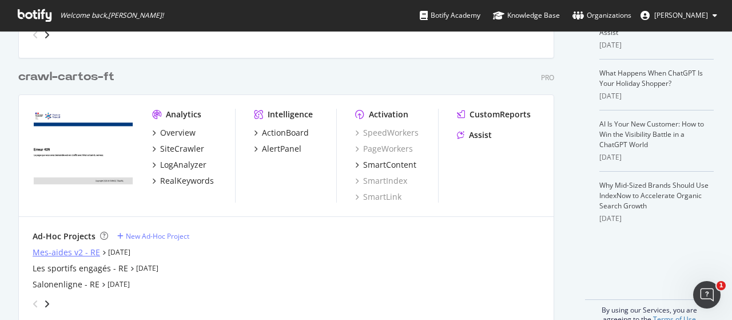
scroll to position [308, 0]
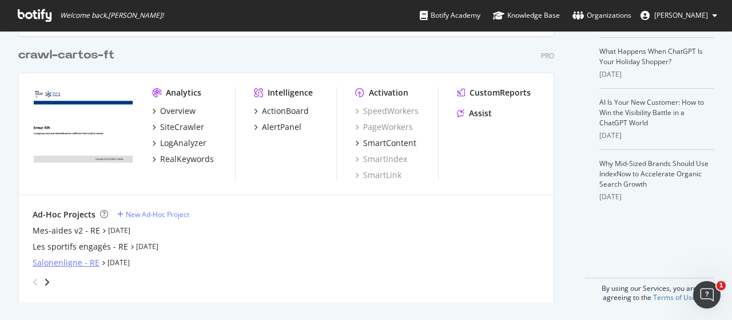
click at [60, 265] on div "Salonenligne - RE" at bounding box center [66, 262] width 67 height 11
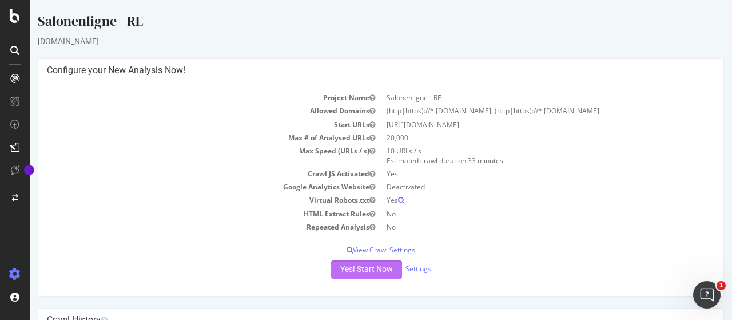
click at [360, 268] on button "Yes! Start Now" at bounding box center [366, 269] width 71 height 18
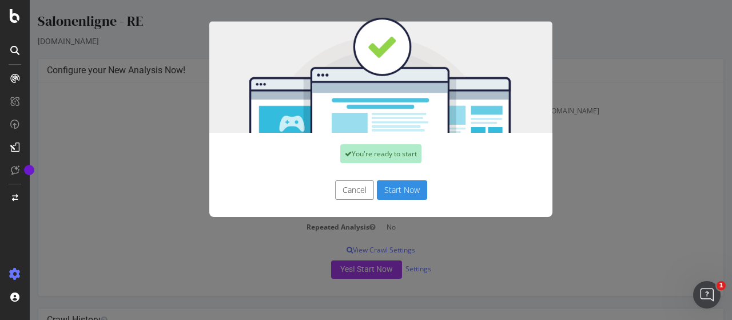
click at [398, 189] on button "Start Now" at bounding box center [402, 189] width 50 height 19
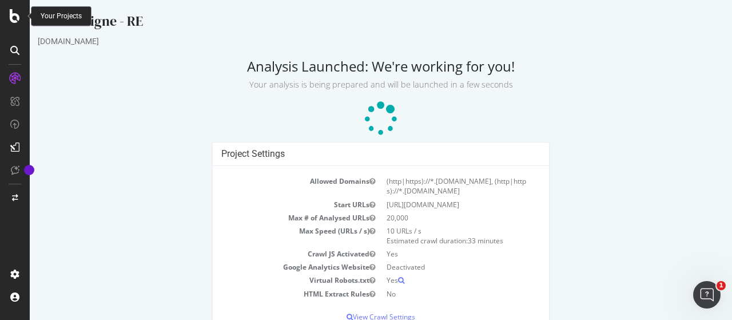
click at [11, 14] on icon at bounding box center [15, 16] width 10 height 14
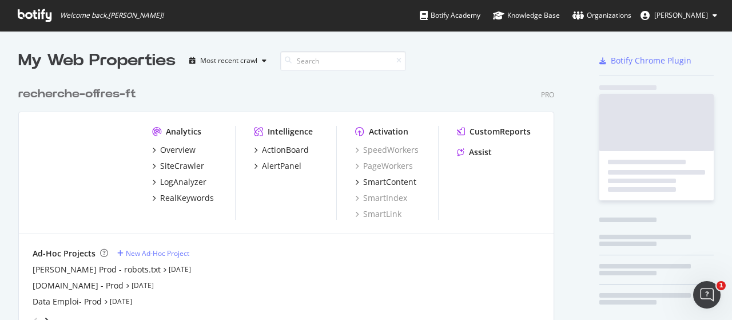
scroll to position [311, 714]
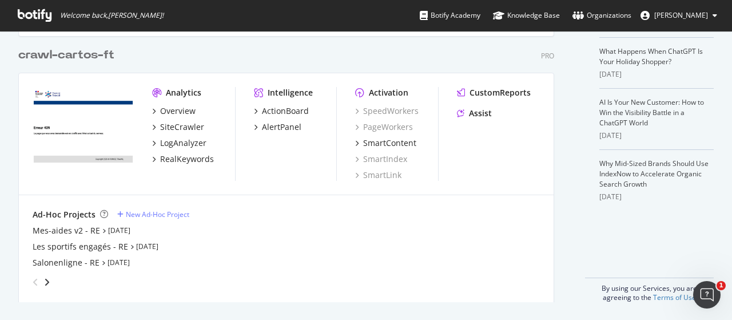
click at [43, 278] on div "angle-right" at bounding box center [47, 281] width 8 height 11
click at [58, 228] on div "BQS Entreprise - RE" at bounding box center [70, 230] width 75 height 11
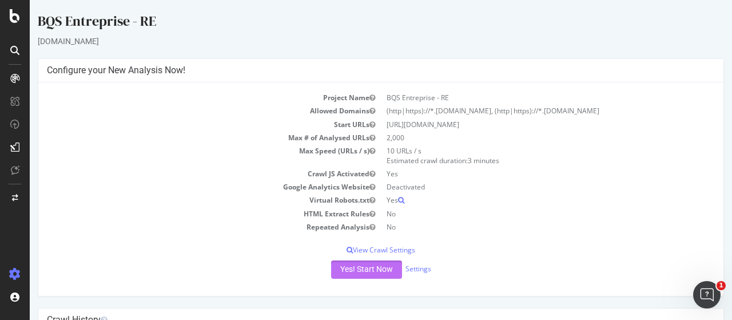
click at [369, 265] on button "Yes! Start Now" at bounding box center [366, 269] width 71 height 18
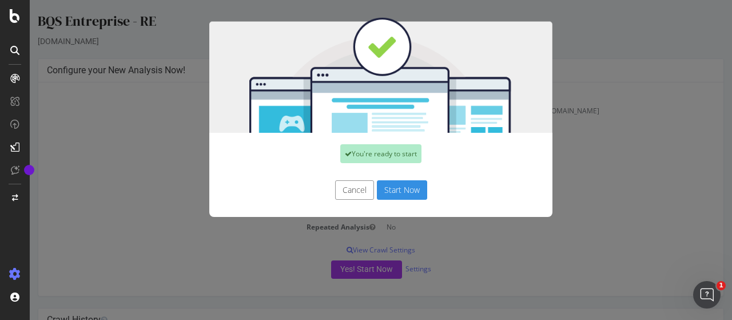
click at [395, 187] on button "Start Now" at bounding box center [402, 189] width 50 height 19
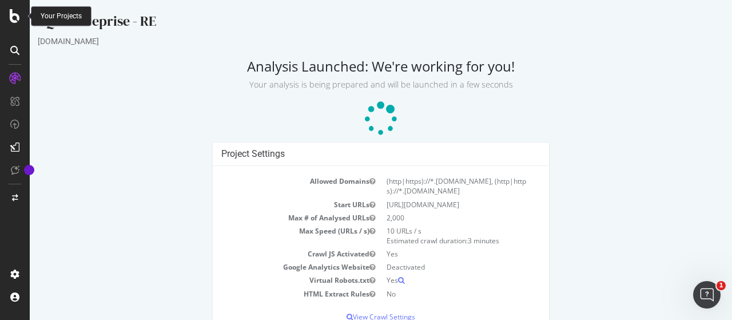
click at [13, 17] on icon at bounding box center [15, 16] width 10 height 14
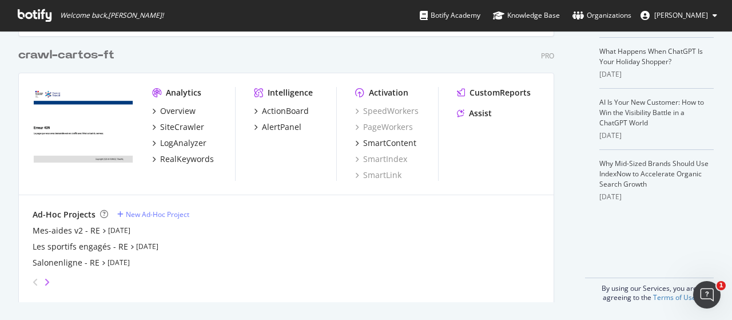
click at [46, 278] on icon "angle-right" at bounding box center [47, 281] width 6 height 9
click at [61, 245] on div "Emploistore - RE" at bounding box center [64, 246] width 63 height 11
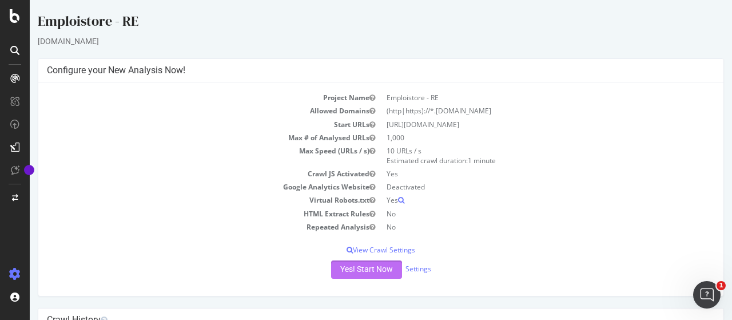
click at [341, 273] on button "Yes! Start Now" at bounding box center [366, 269] width 71 height 18
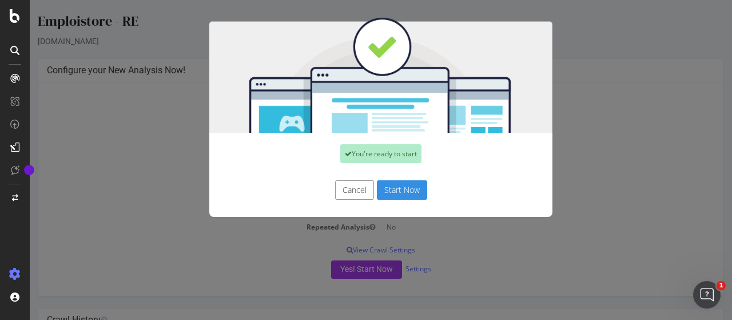
click at [403, 187] on button "Start Now" at bounding box center [402, 189] width 50 height 19
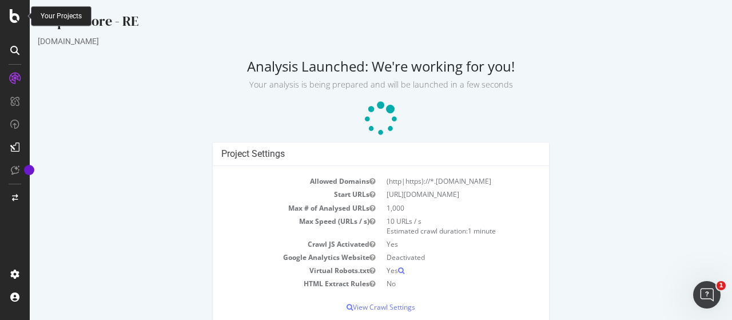
click at [13, 19] on icon at bounding box center [15, 16] width 10 height 14
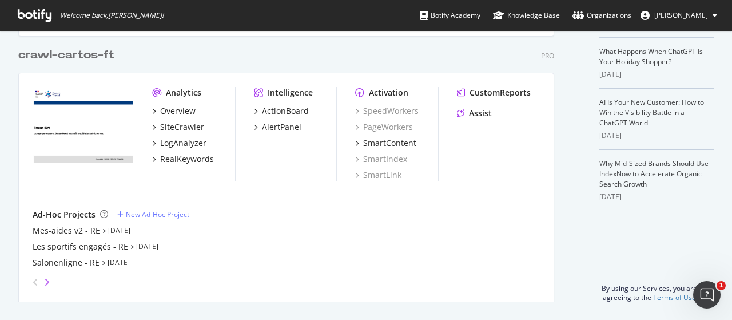
click at [44, 280] on icon "angle-right" at bounding box center [47, 281] width 6 height 9
click at [45, 280] on icon "angle-right" at bounding box center [47, 281] width 6 height 9
click at [39, 280] on div "angle-left" at bounding box center [35, 282] width 15 height 18
click at [67, 265] on div "mesevenementsemploi - RE" at bounding box center [86, 262] width 106 height 11
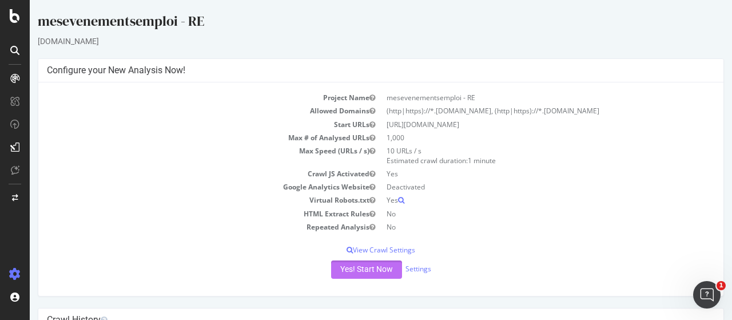
click at [377, 267] on button "Yes! Start Now" at bounding box center [366, 269] width 71 height 18
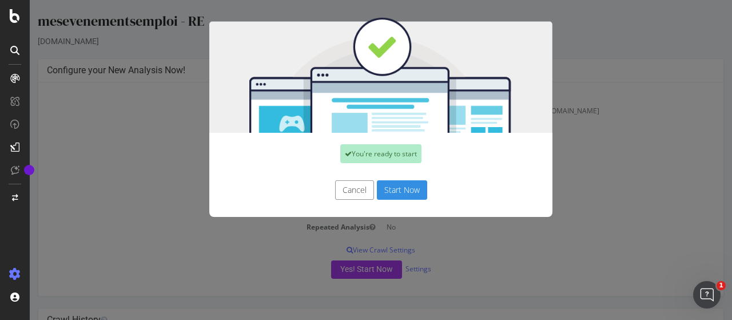
click at [400, 189] on button "Start Now" at bounding box center [402, 189] width 50 height 19
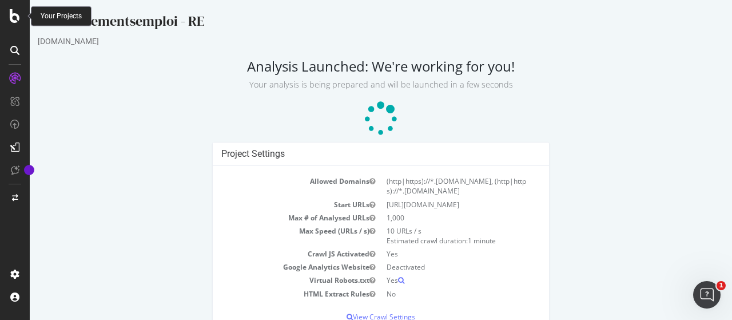
click at [11, 21] on icon at bounding box center [15, 16] width 10 height 14
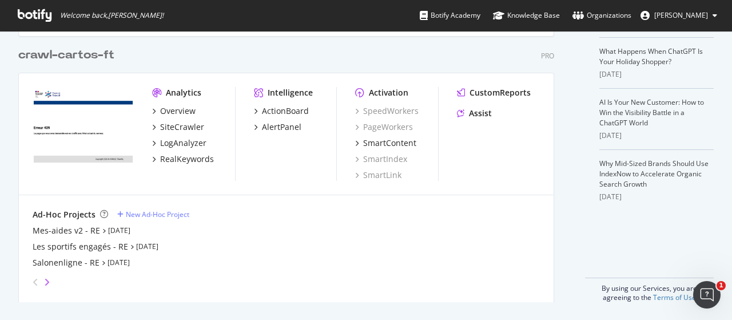
click at [47, 281] on icon "angle-right" at bounding box center [47, 281] width 6 height 9
click at [55, 227] on div "FAQ - RE" at bounding box center [49, 230] width 33 height 11
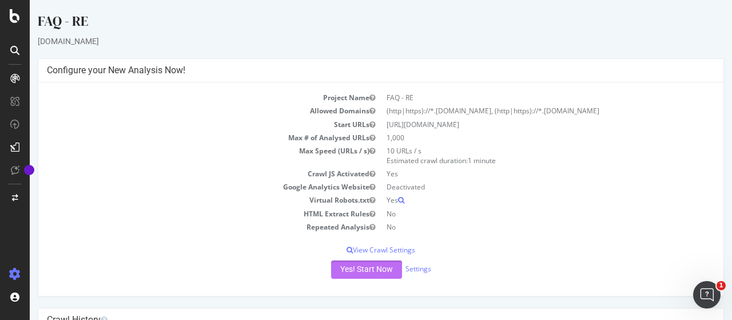
click at [347, 262] on button "Yes! Start Now" at bounding box center [366, 269] width 71 height 18
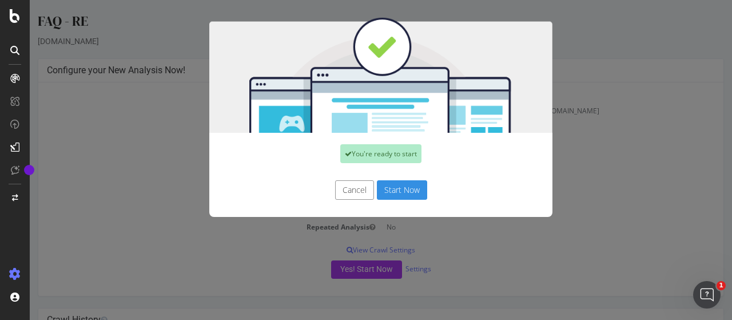
click at [392, 192] on button "Start Now" at bounding box center [402, 189] width 50 height 19
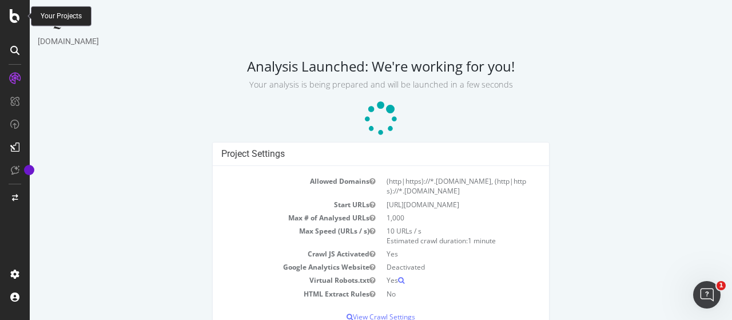
click at [15, 17] on icon at bounding box center [15, 16] width 10 height 14
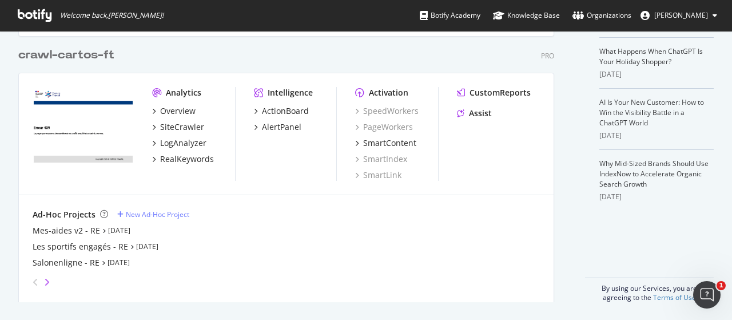
click at [46, 281] on icon "angle-right" at bounding box center [47, 281] width 6 height 9
click at [46, 248] on div "[DOMAIN_NAME] - RE" at bounding box center [74, 246] width 83 height 11
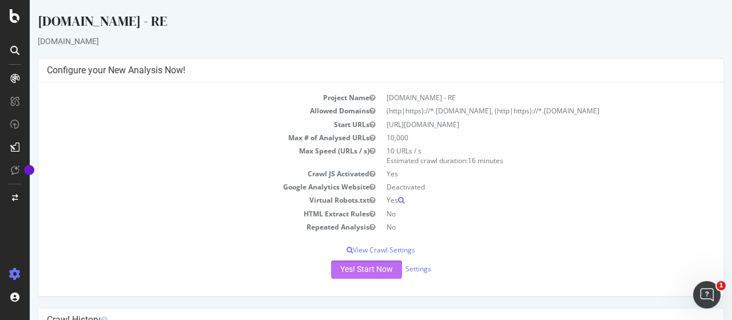
click at [365, 268] on button "Yes! Start Now" at bounding box center [366, 269] width 71 height 18
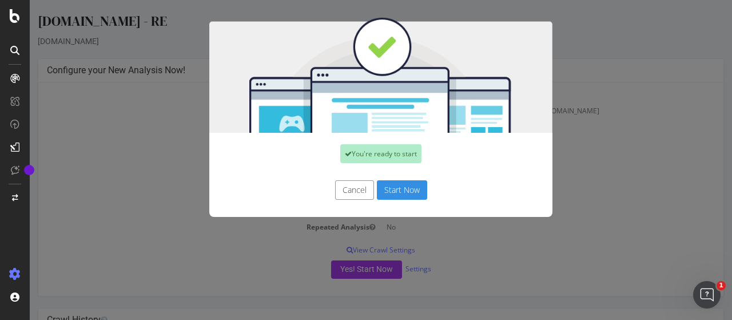
click at [399, 184] on button "Start Now" at bounding box center [402, 189] width 50 height 19
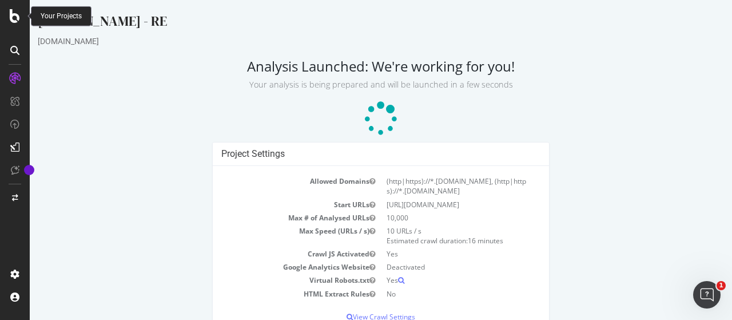
click at [10, 15] on icon at bounding box center [15, 16] width 10 height 14
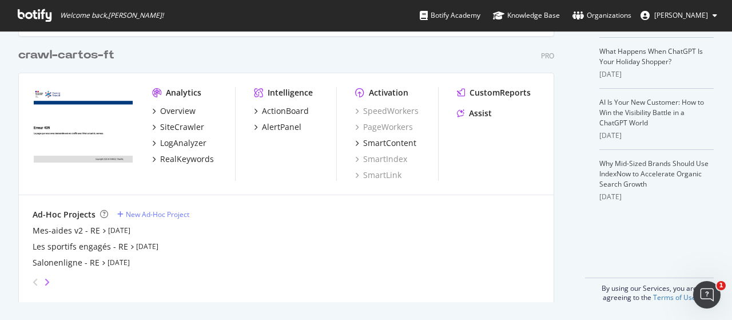
click at [46, 282] on icon "angle-right" at bounding box center [47, 281] width 6 height 9
click at [60, 264] on div "[DOMAIN_NAME] - RE" at bounding box center [74, 262] width 83 height 11
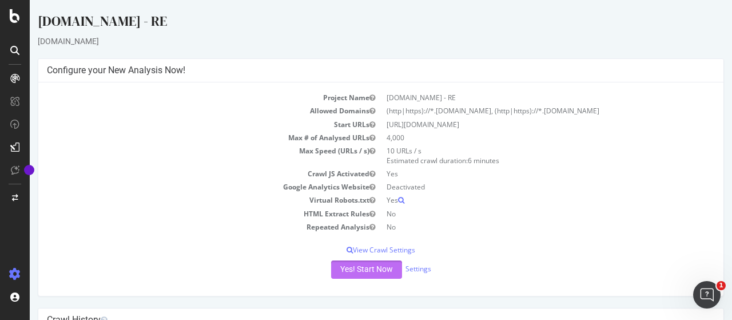
click at [359, 278] on button "Yes! Start Now" at bounding box center [366, 269] width 71 height 18
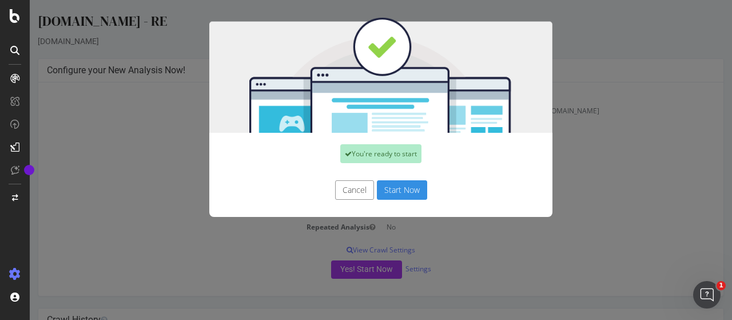
click at [398, 193] on button "Start Now" at bounding box center [402, 189] width 50 height 19
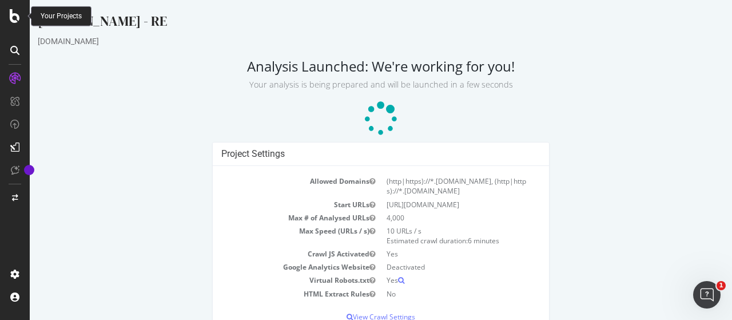
click at [15, 18] on icon at bounding box center [15, 16] width 10 height 14
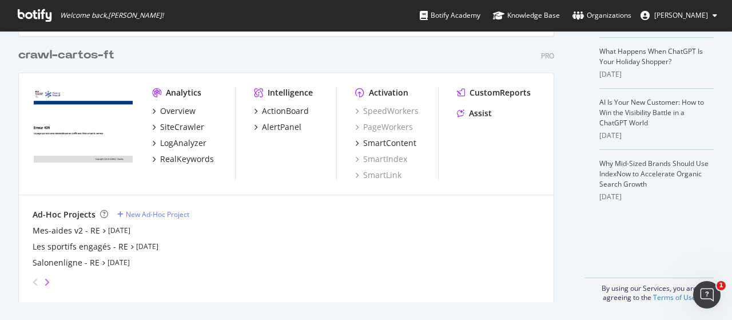
click at [46, 277] on icon "angle-right" at bounding box center [47, 281] width 6 height 9
click at [69, 230] on div "Mes-aides - RE" at bounding box center [61, 230] width 57 height 11
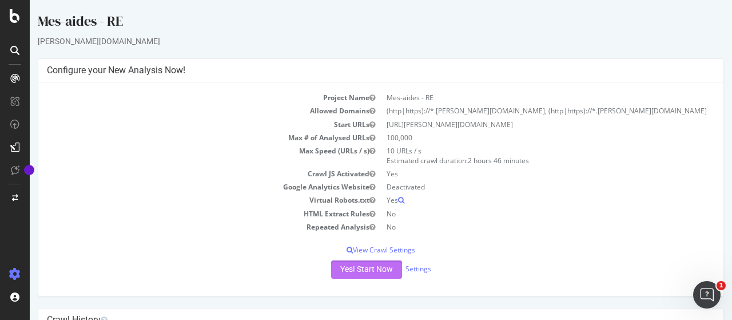
click at [368, 276] on button "Yes! Start Now" at bounding box center [366, 269] width 71 height 18
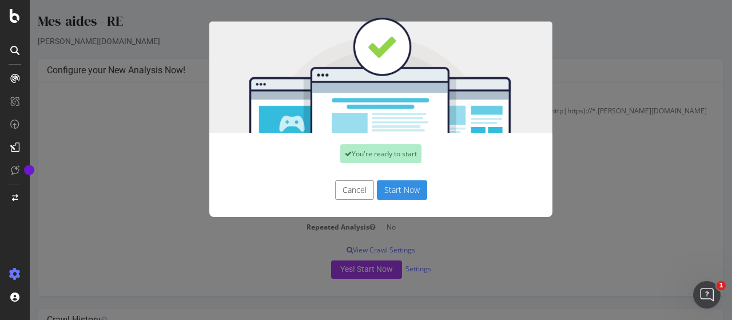
click at [401, 192] on button "Start Now" at bounding box center [402, 189] width 50 height 19
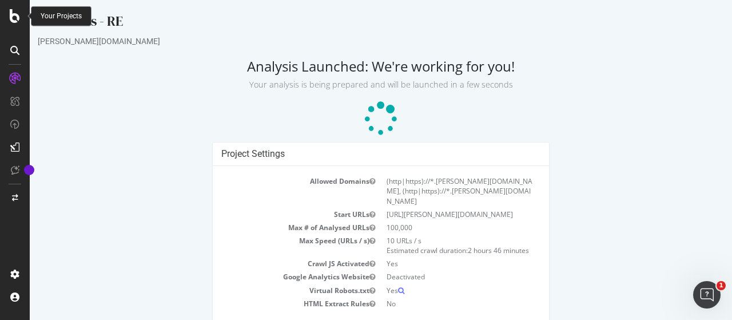
click at [10, 13] on icon at bounding box center [15, 16] width 10 height 14
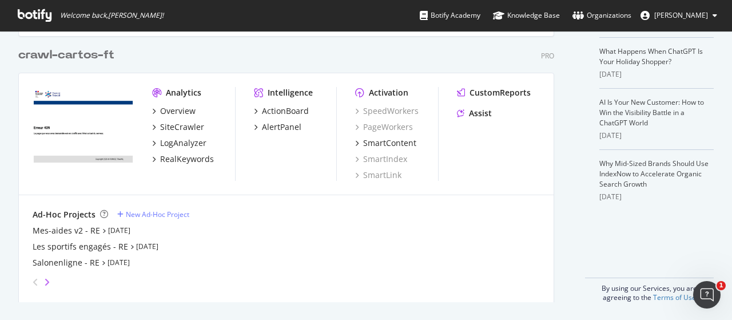
click at [49, 281] on icon "angle-right" at bounding box center [47, 281] width 6 height 9
click at [58, 243] on div "[PERSON_NAME] - RE" at bounding box center [73, 246] width 81 height 11
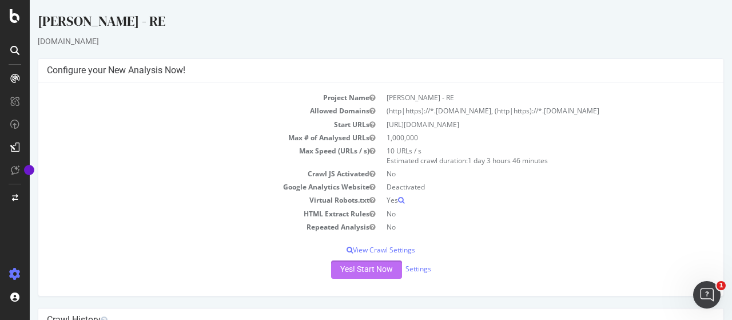
click at [344, 270] on button "Yes! Start Now" at bounding box center [366, 269] width 71 height 18
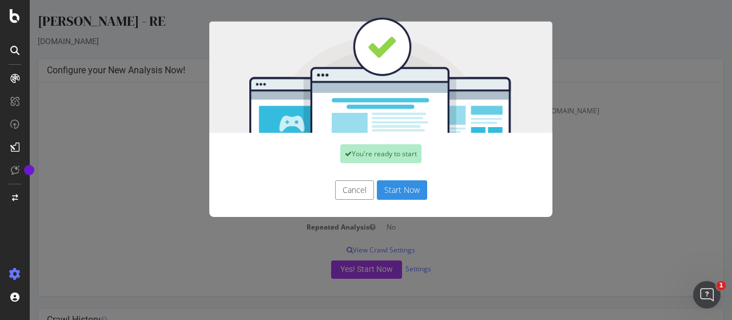
click at [401, 184] on button "Start Now" at bounding box center [402, 189] width 50 height 19
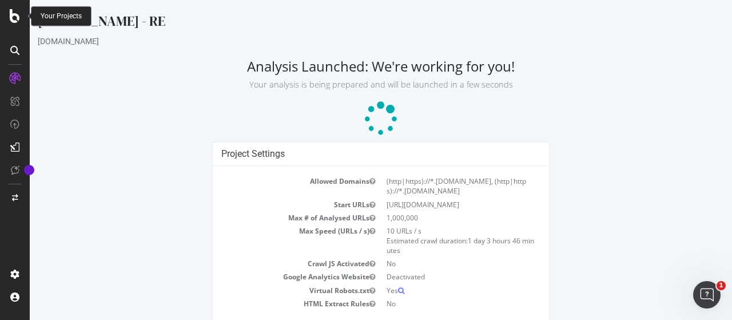
click at [18, 15] on icon at bounding box center [15, 16] width 10 height 14
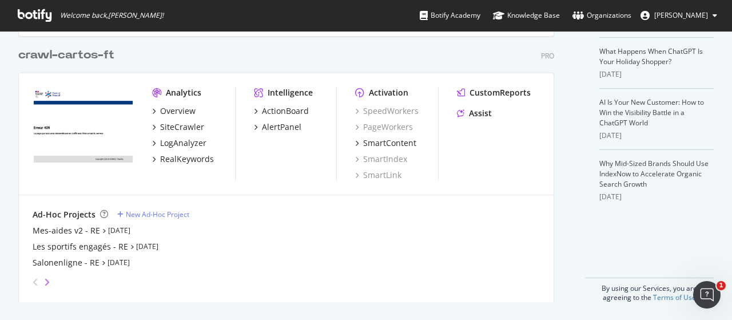
click at [48, 280] on icon "angle-right" at bounding box center [47, 281] width 6 height 9
click at [58, 264] on div "Data Emploi- RE" at bounding box center [63, 262] width 61 height 11
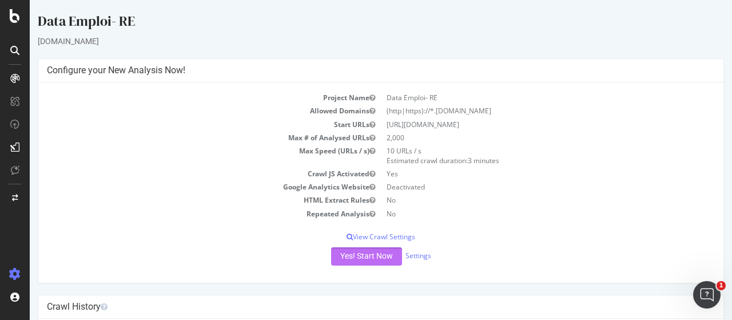
click at [345, 249] on button "Yes! Start Now" at bounding box center [366, 256] width 71 height 18
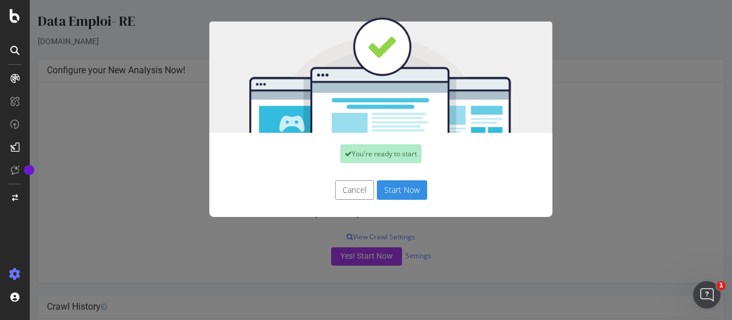
click at [388, 197] on button "Start Now" at bounding box center [402, 189] width 50 height 19
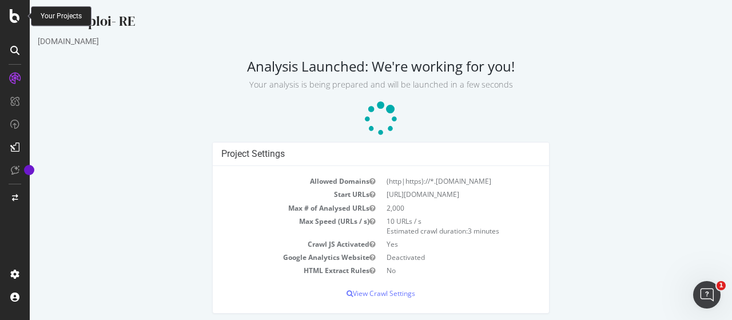
click at [16, 20] on icon at bounding box center [15, 16] width 10 height 14
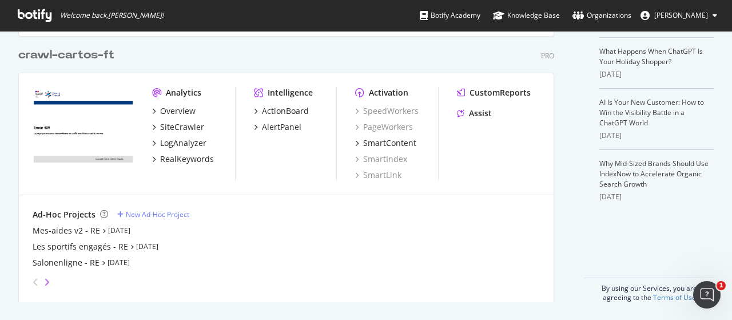
click at [48, 280] on icon "angle-right" at bounding box center [47, 281] width 6 height 9
click at [49, 230] on div "LBB - RE" at bounding box center [48, 230] width 31 height 11
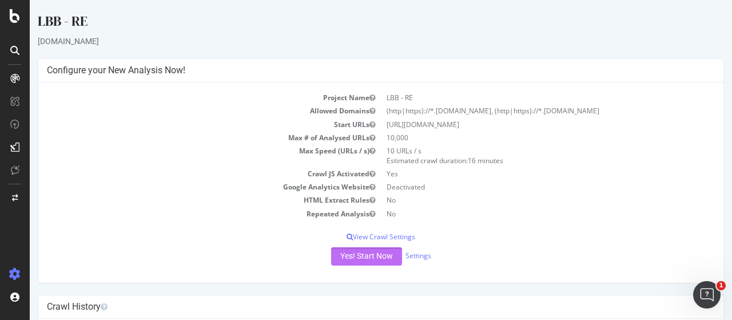
click at [340, 261] on button "Yes! Start Now" at bounding box center [366, 256] width 71 height 18
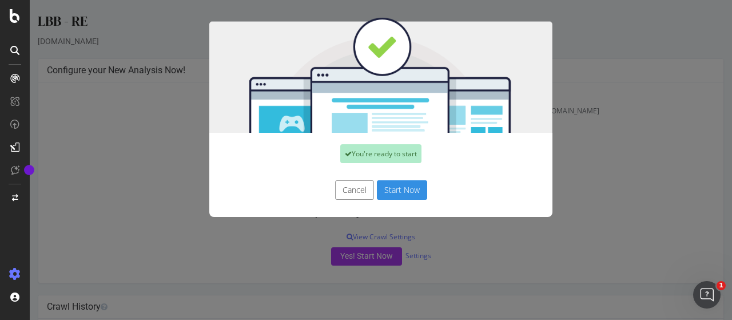
click at [398, 187] on button "Start Now" at bounding box center [402, 189] width 50 height 19
